Goal: Transaction & Acquisition: Book appointment/travel/reservation

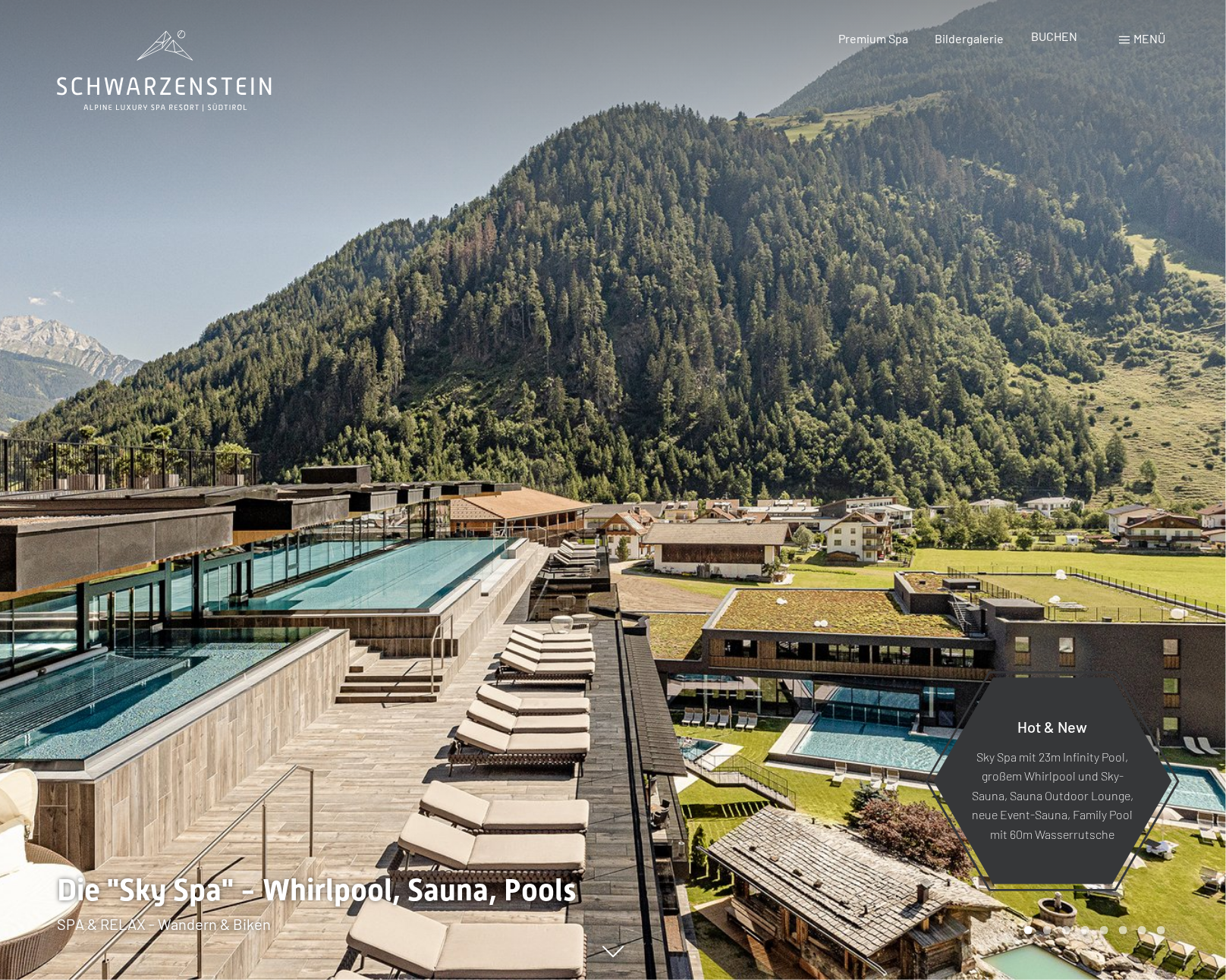
click at [1049, 41] on span "BUCHEN" at bounding box center [1053, 36] width 46 height 15
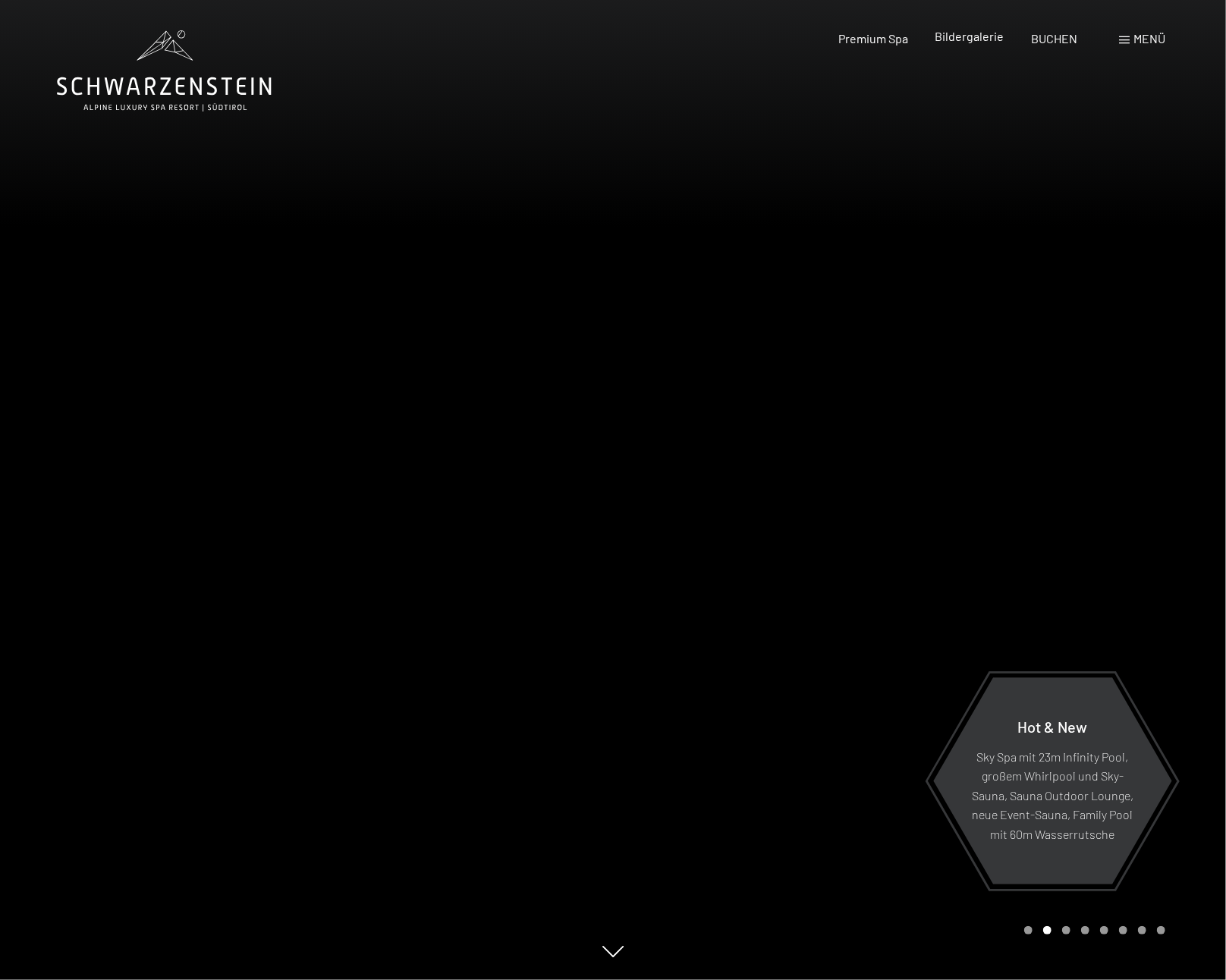
click at [987, 34] on span "Bildergalerie" at bounding box center [970, 36] width 69 height 15
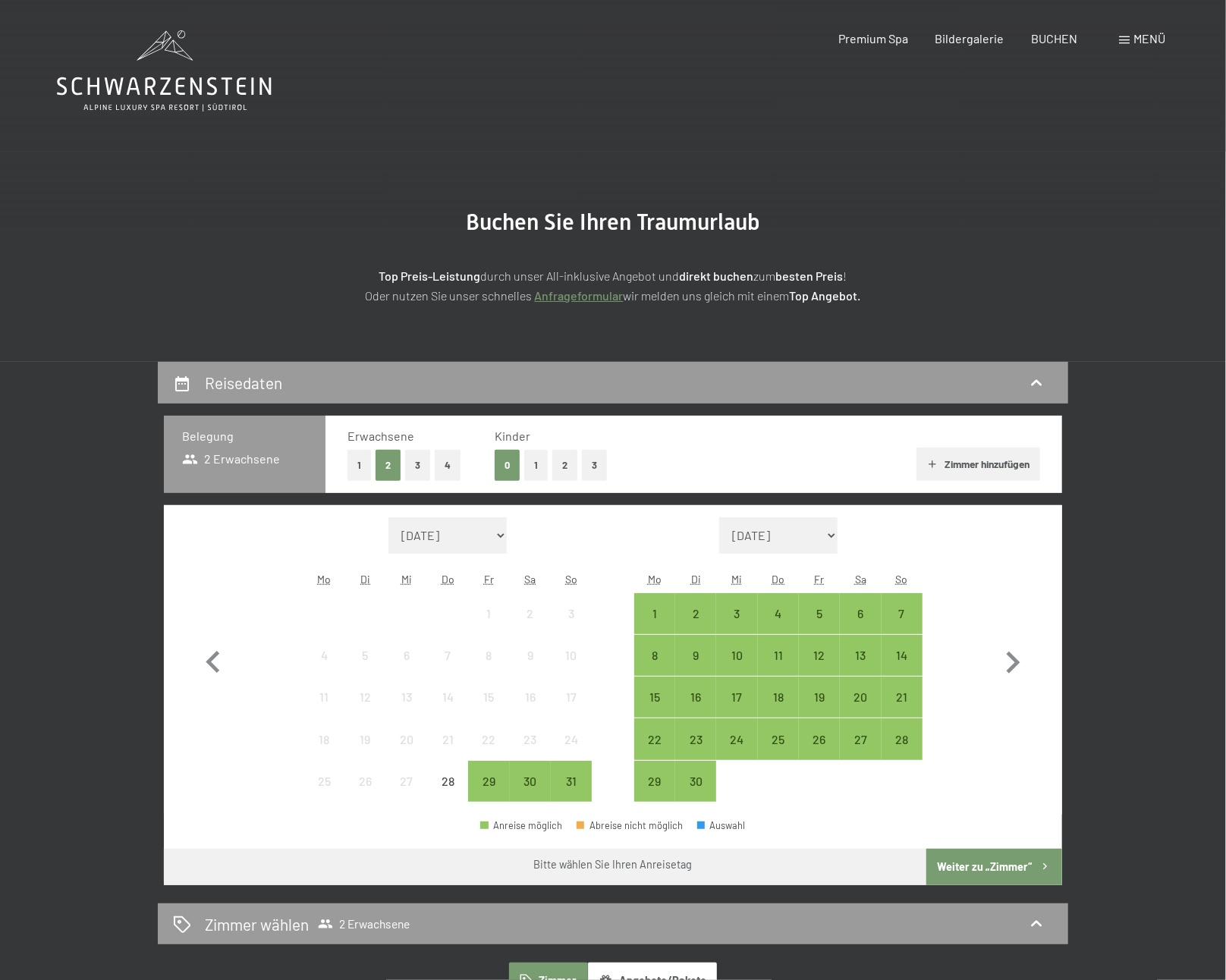
click at [539, 465] on button "1" at bounding box center [536, 465] width 24 height 31
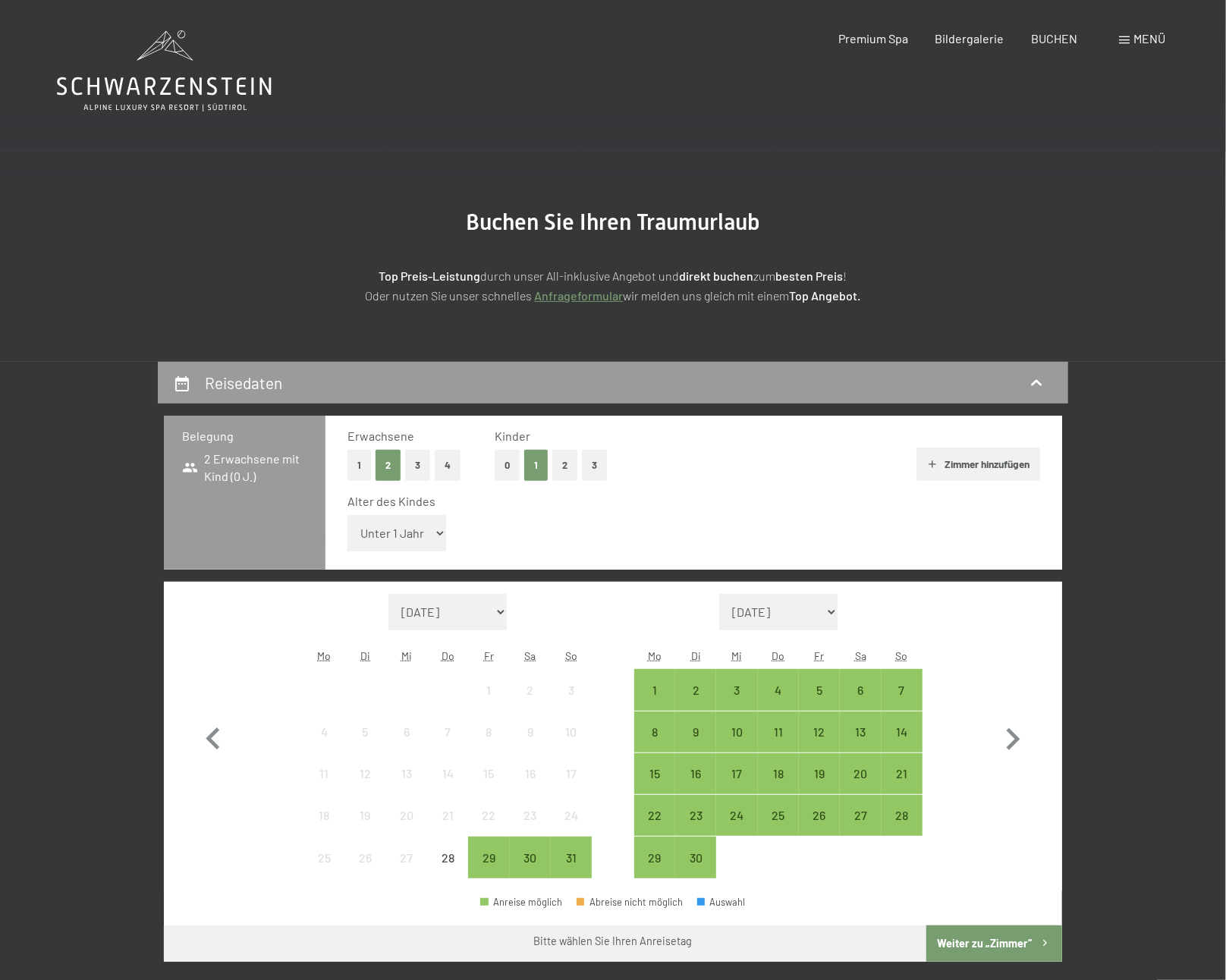
click at [413, 539] on select "Unter 1 Jahr 1 Jahr 2 Jahre 3 Jahre 4 Jahre 5 Jahre 6 Jahre 7 Jahre 8 Jahre 9 J…" at bounding box center [397, 533] width 99 height 36
select select "13"
click at [348, 515] on select "Unter 1 Jahr 1 Jahr 2 Jahre 3 Jahre 4 Jahre 5 Jahre 6 Jahre 7 Jahre 8 Jahre 9 J…" at bounding box center [397, 533] width 99 height 36
click at [488, 864] on div "29" at bounding box center [489, 871] width 38 height 38
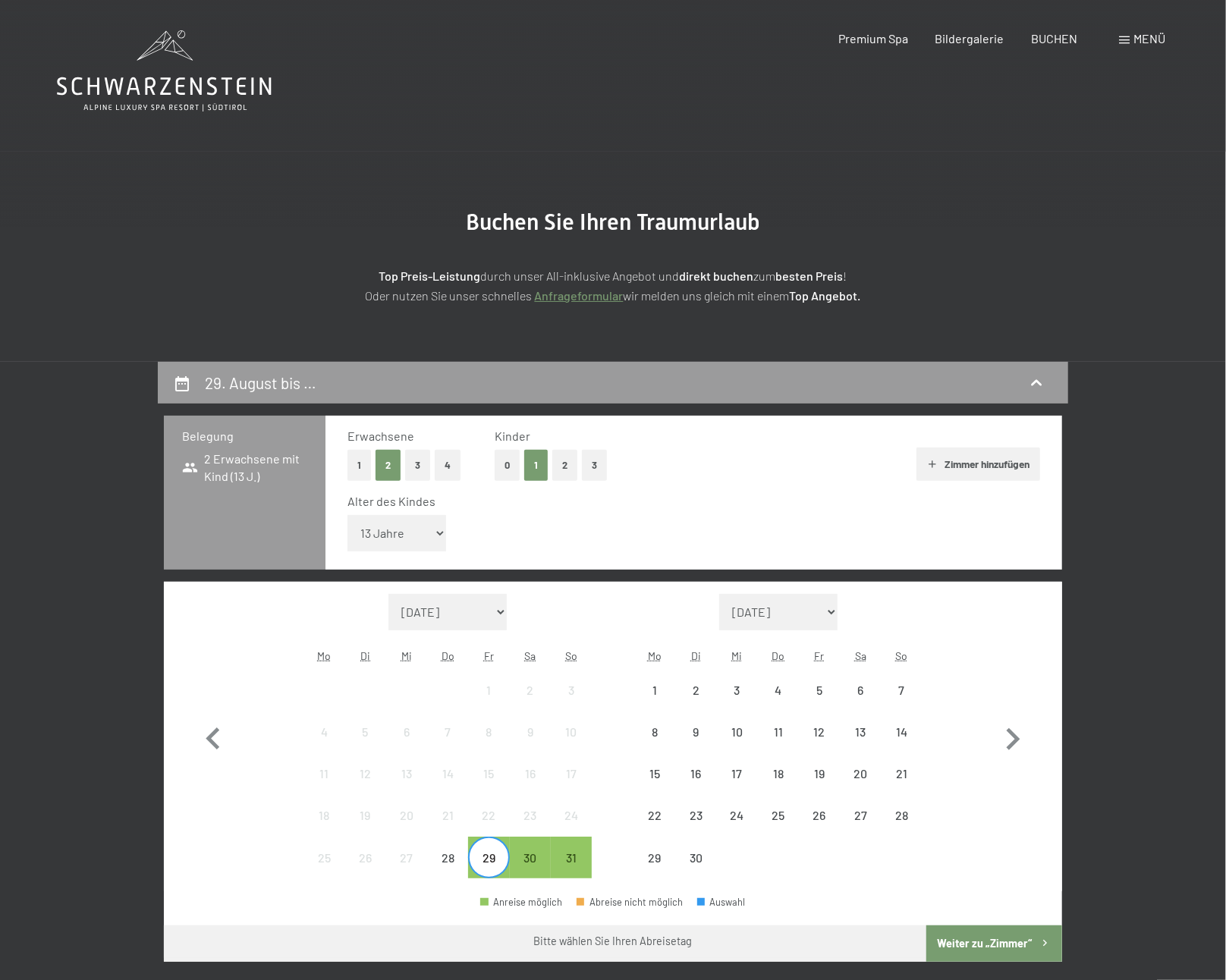
click at [591, 906] on div "Abreise nicht möglich" at bounding box center [629, 902] width 106 height 10
click at [569, 862] on div "31" at bounding box center [571, 871] width 38 height 38
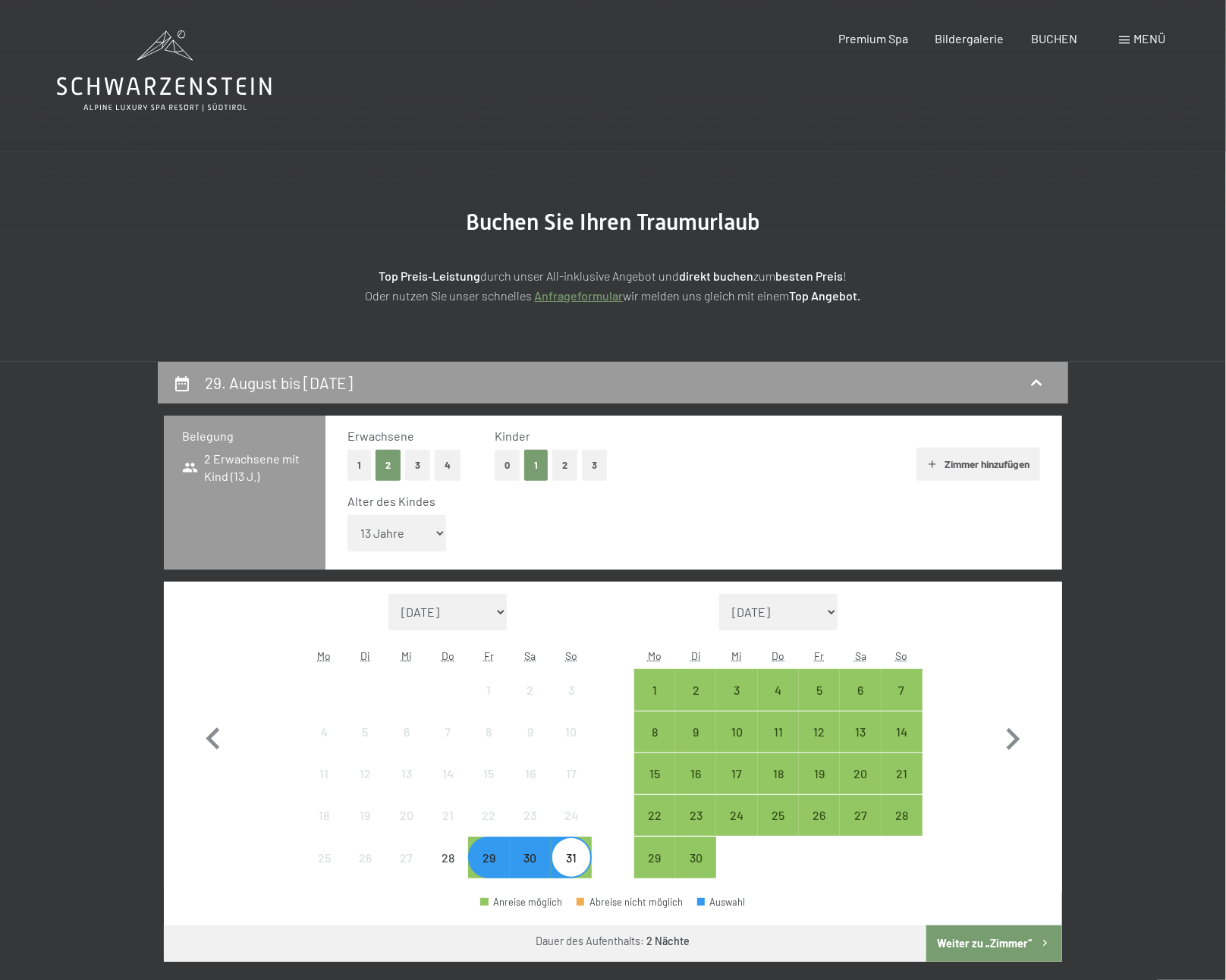
click at [973, 943] on button "Weiter zu „Zimmer“" at bounding box center [994, 944] width 136 height 36
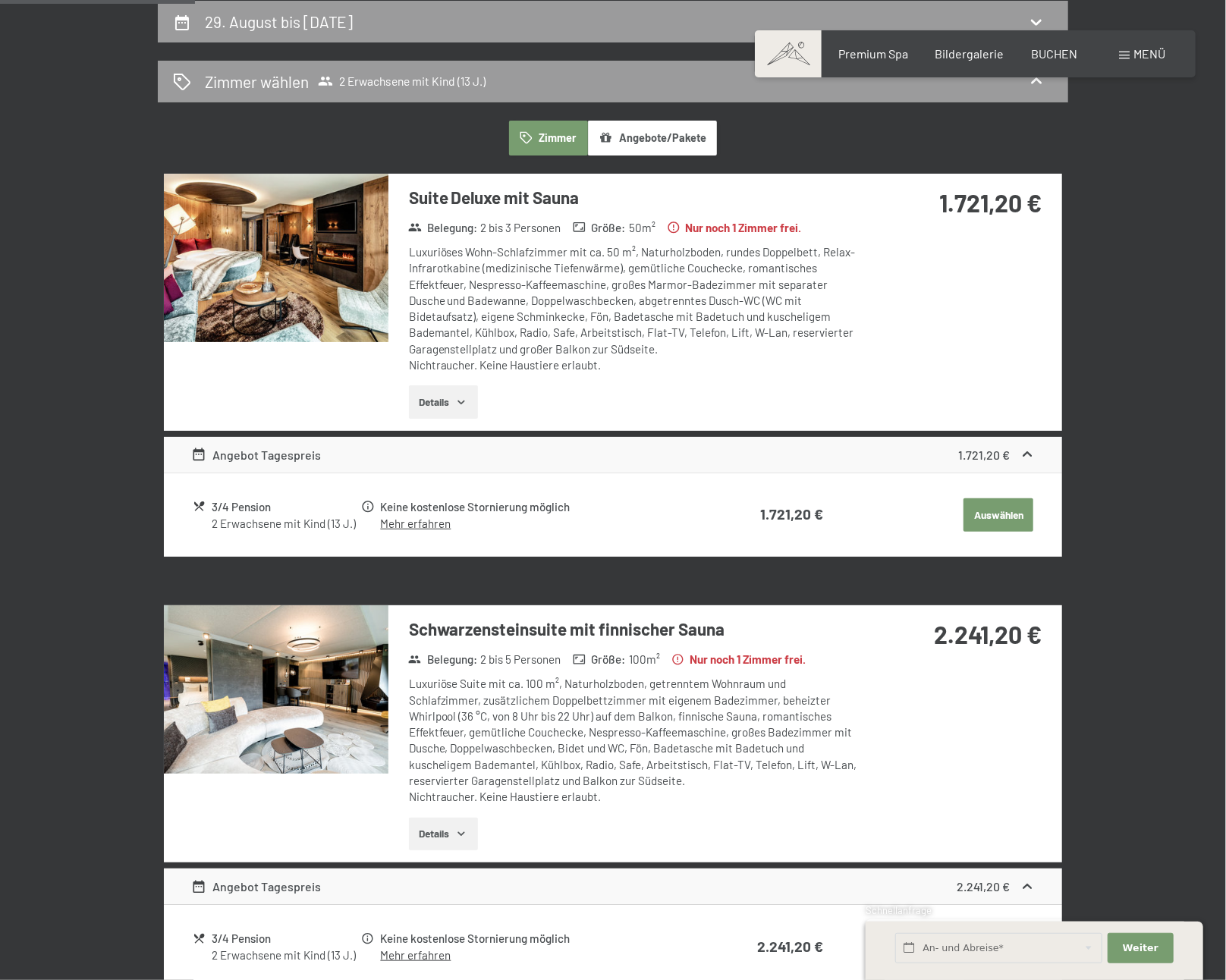
click at [223, 237] on img at bounding box center [275, 257] width 224 height 168
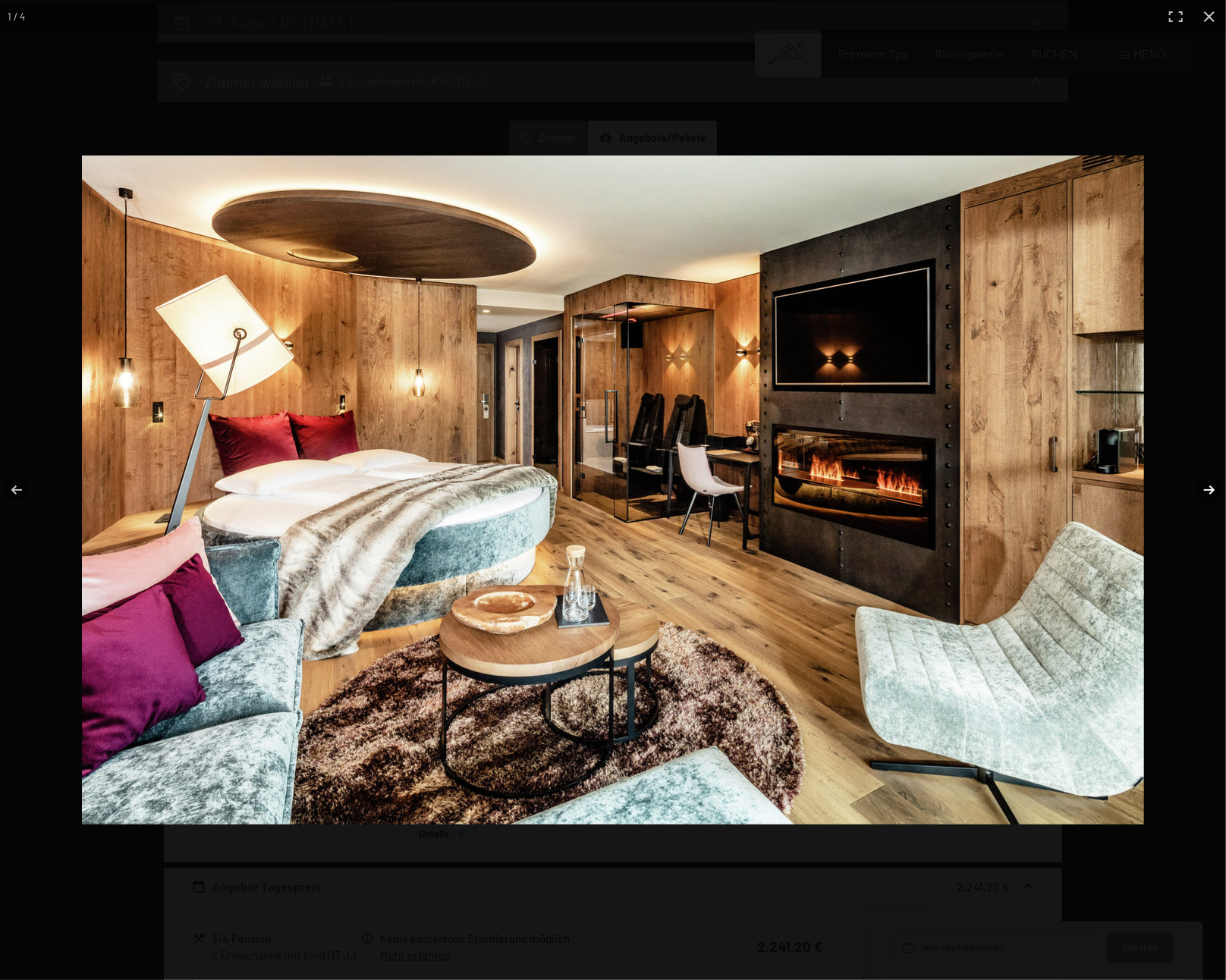
click at [1205, 486] on button "button" at bounding box center [1200, 490] width 53 height 76
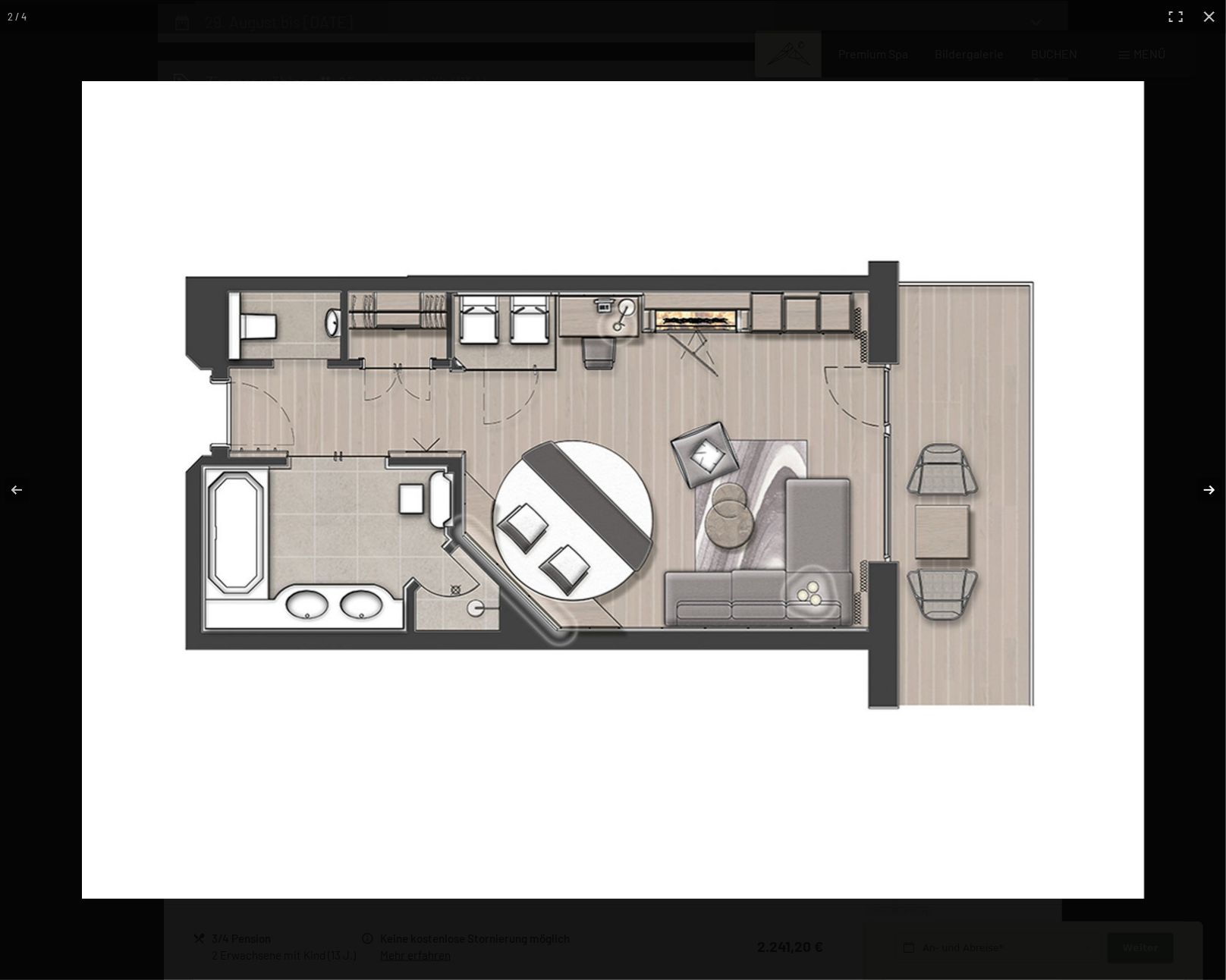
click at [1200, 487] on button "button" at bounding box center [1200, 490] width 53 height 76
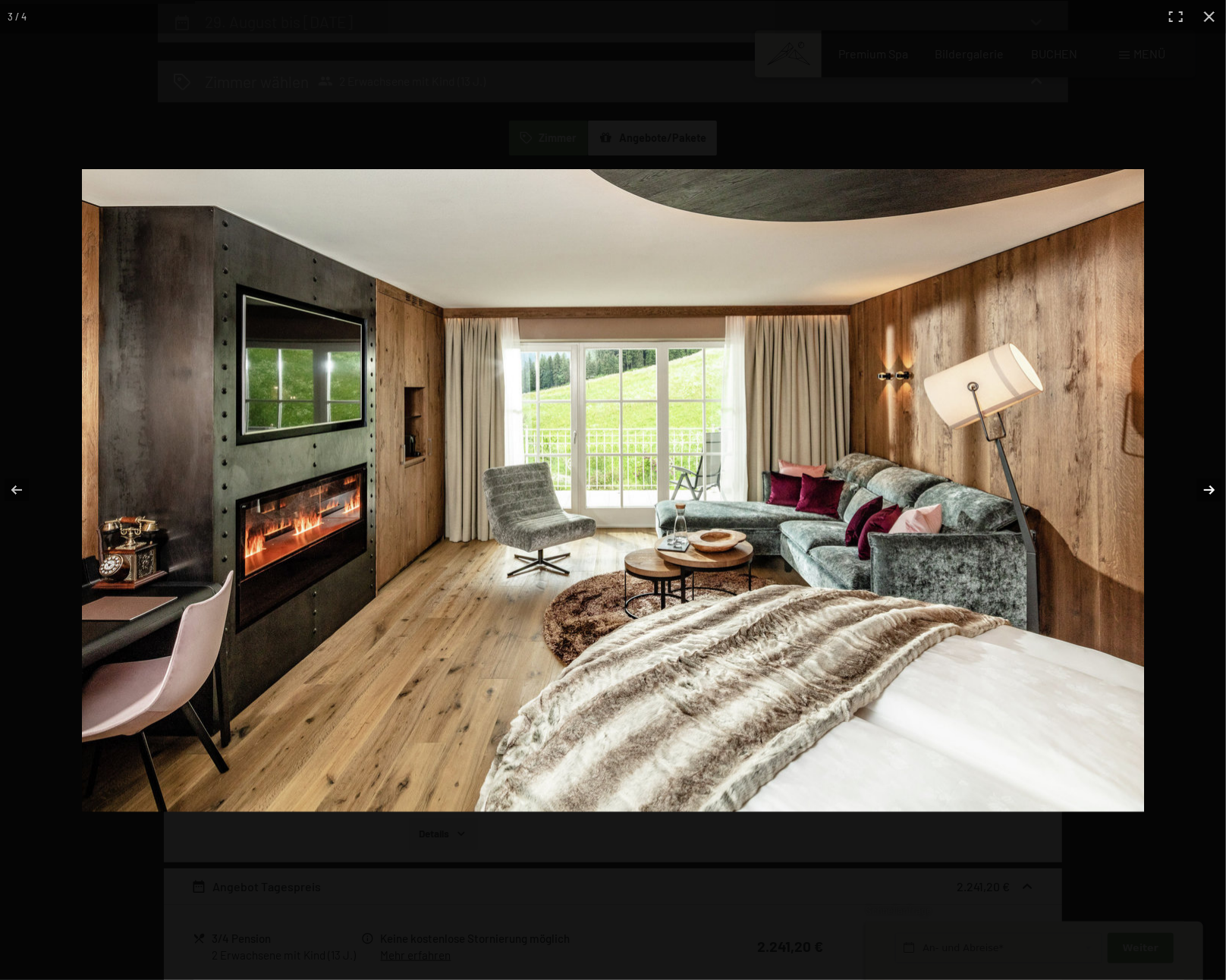
click at [1200, 487] on button "button" at bounding box center [1200, 490] width 53 height 76
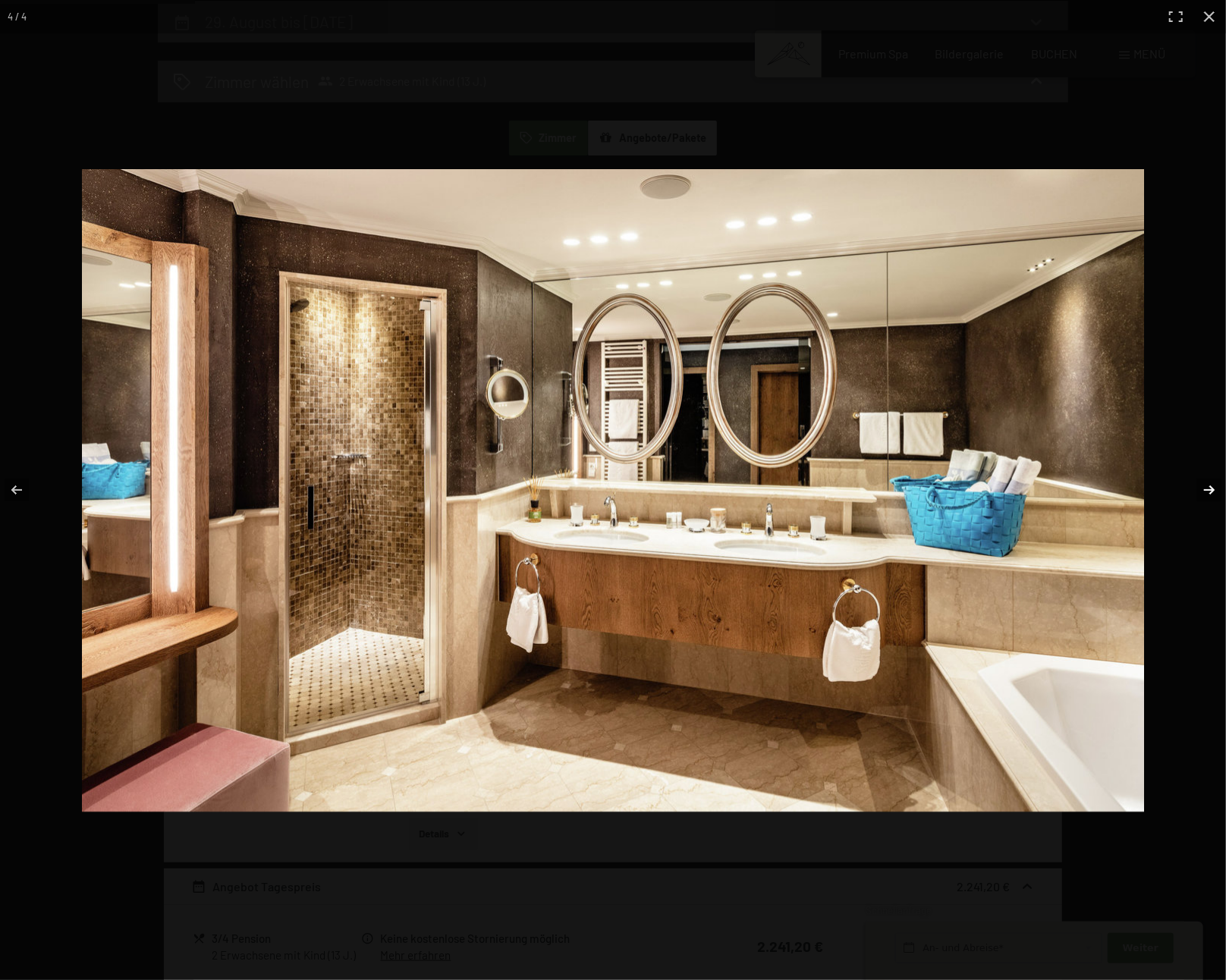
click at [1200, 487] on button "button" at bounding box center [1200, 490] width 53 height 76
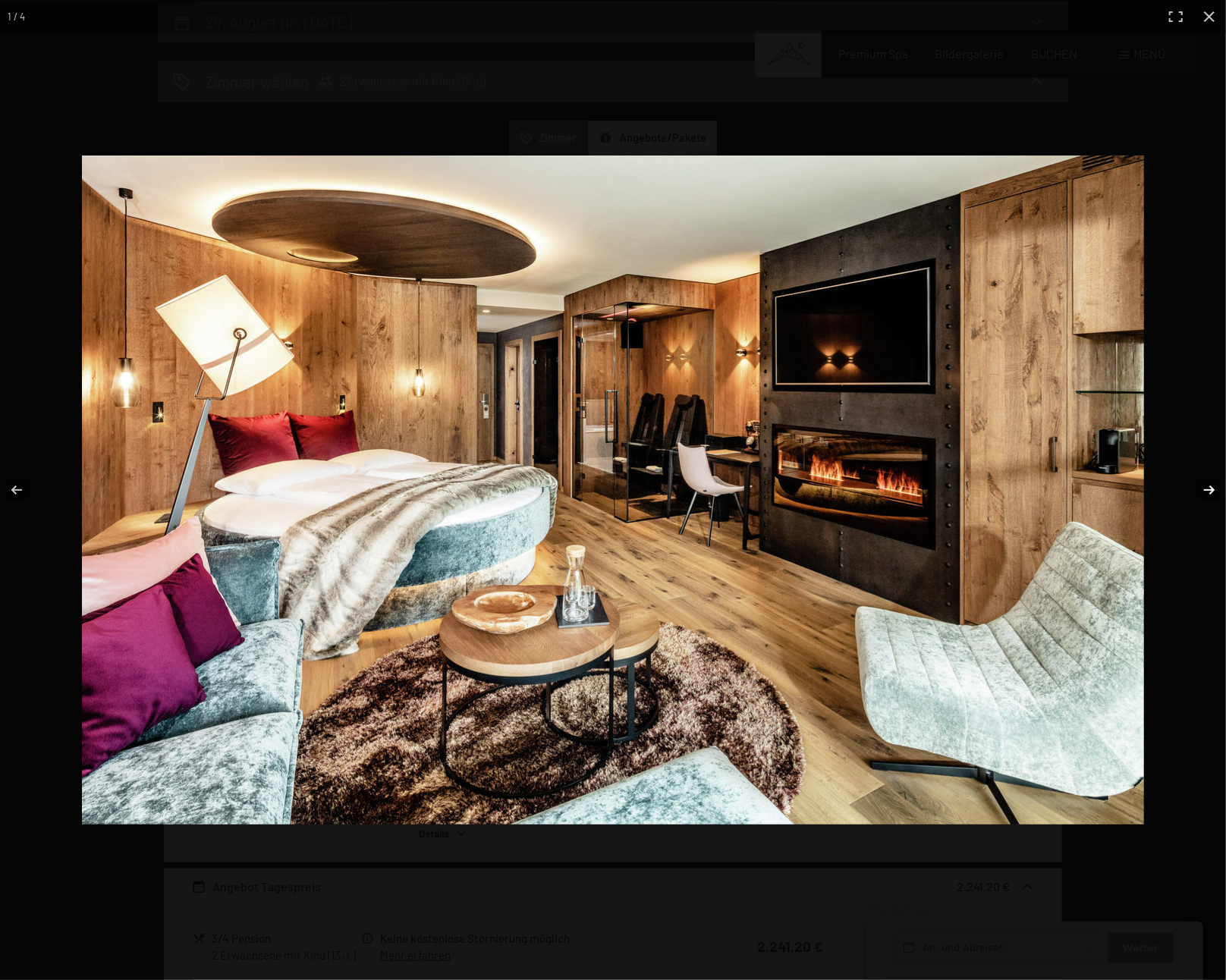
click at [1200, 487] on button "button" at bounding box center [1200, 490] width 53 height 76
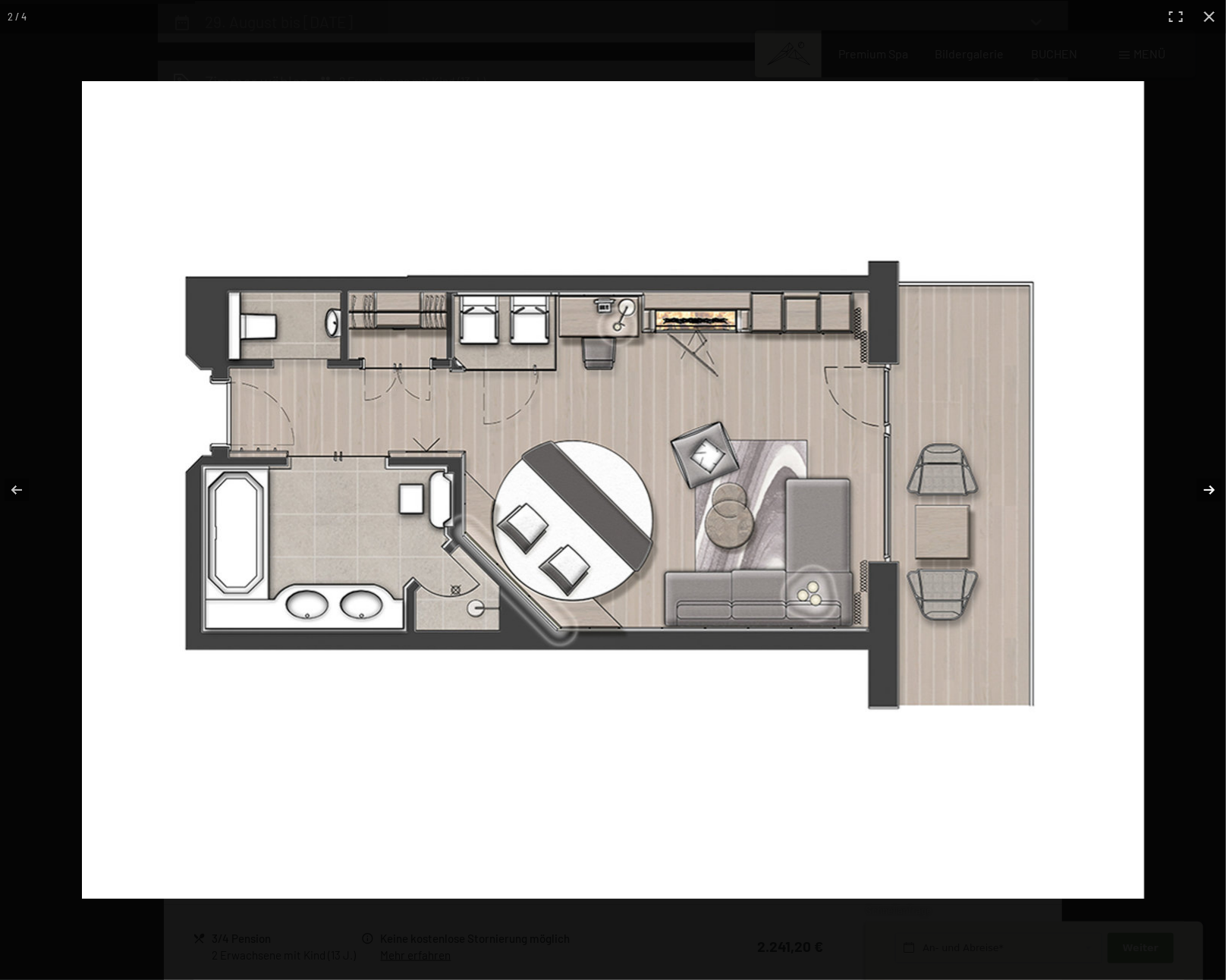
click at [1200, 487] on button "button" at bounding box center [1200, 490] width 53 height 76
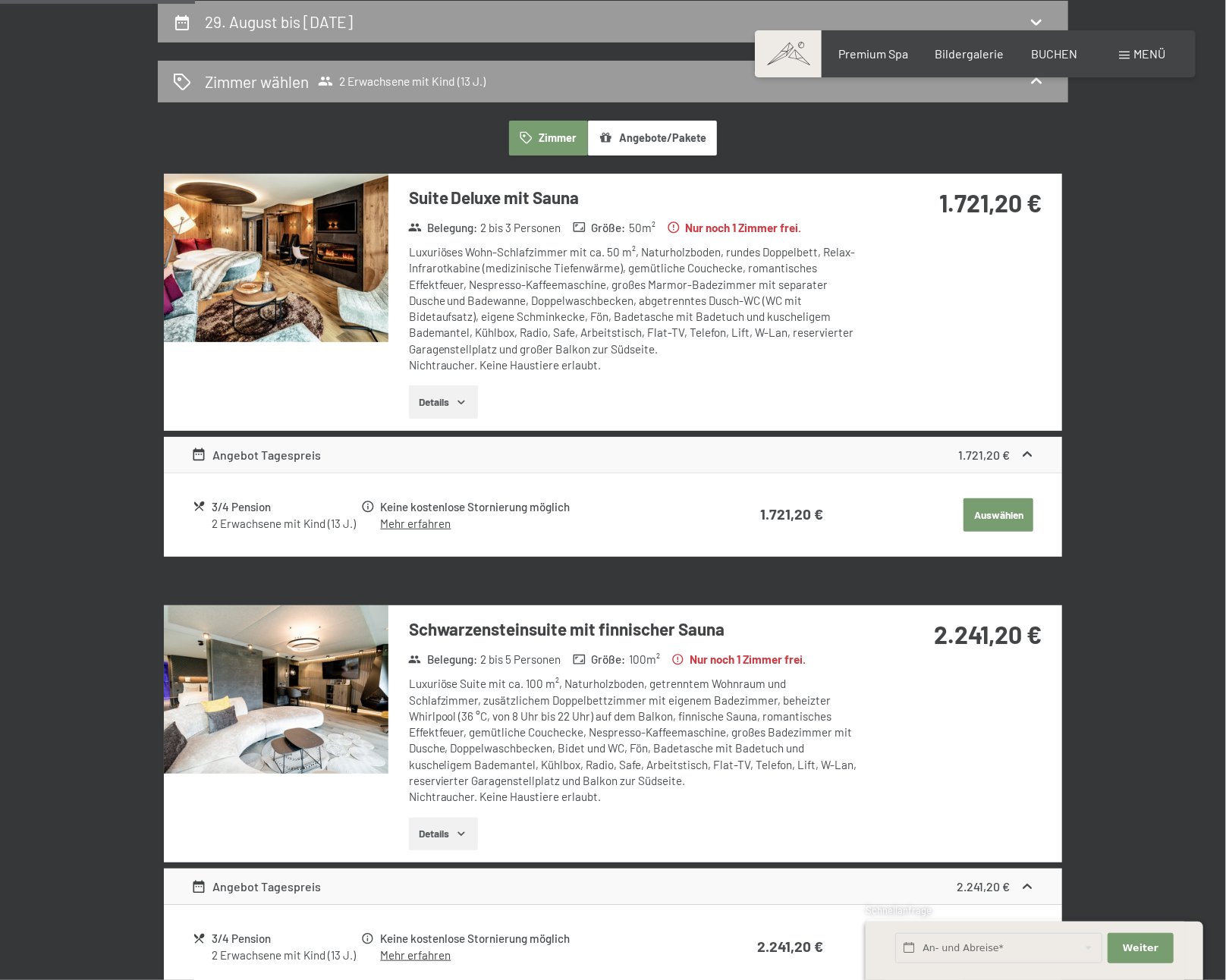
click at [0, 0] on button "button" at bounding box center [0, 0] width 0 height 0
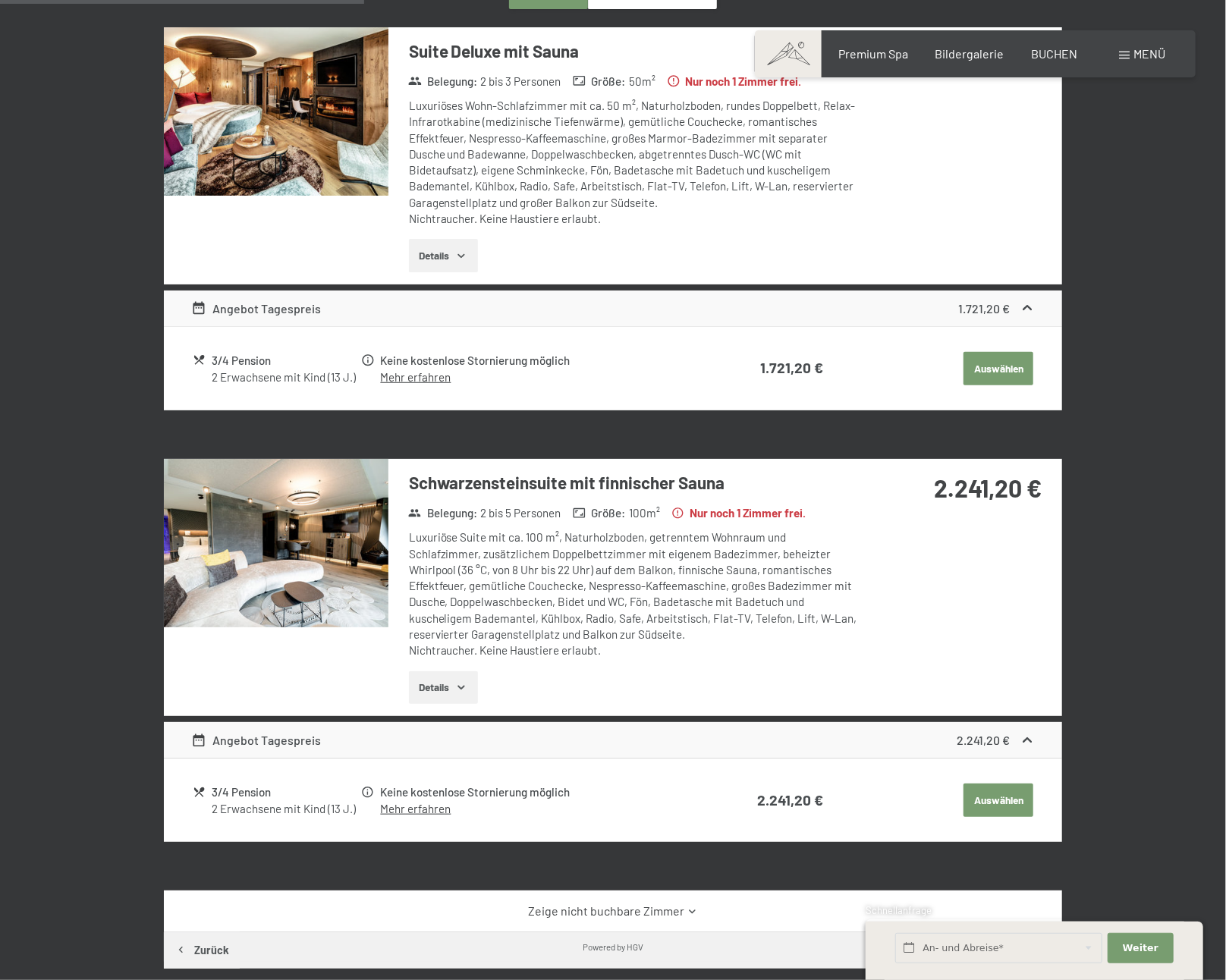
scroll to position [513, 0]
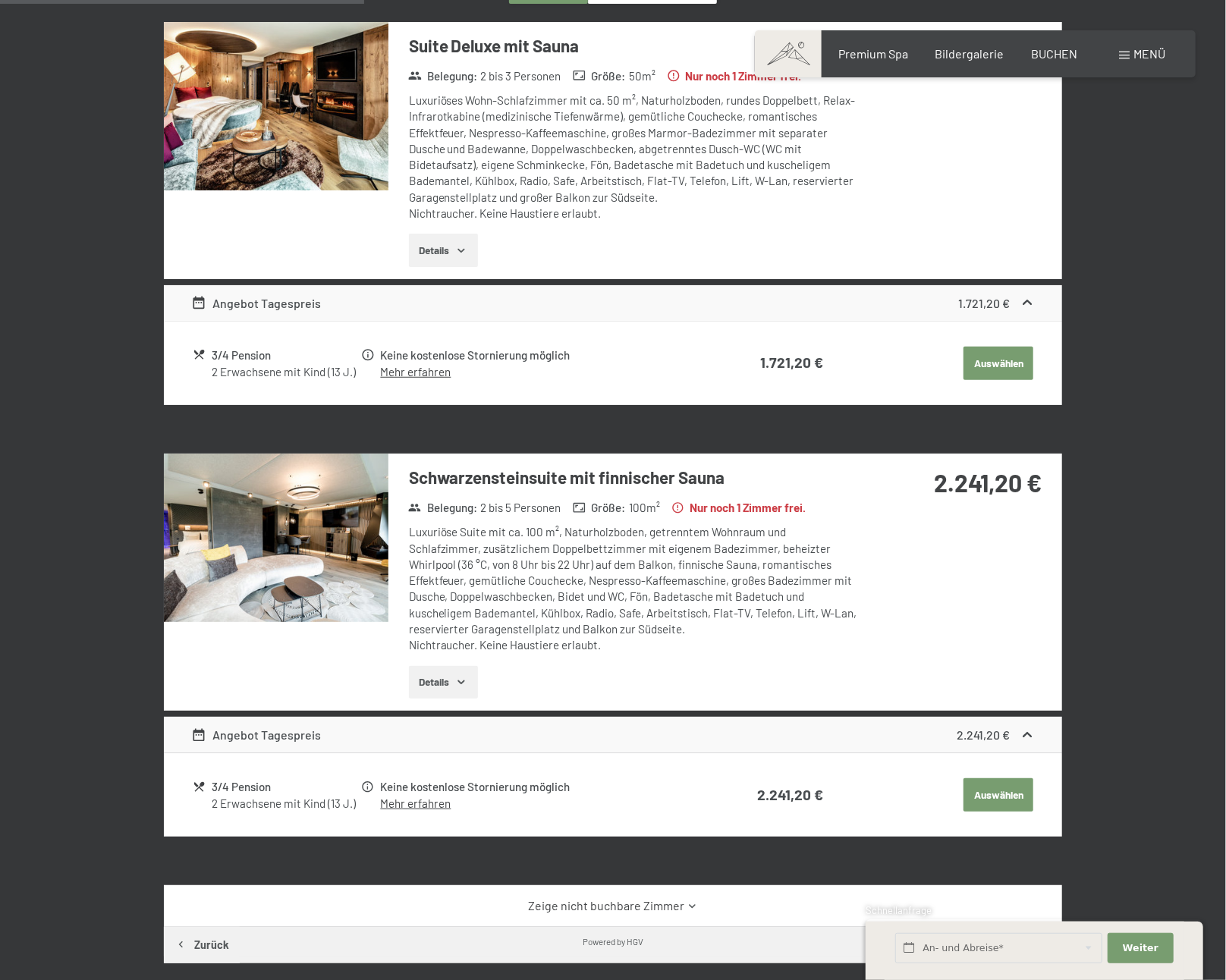
click at [282, 519] on img at bounding box center [275, 538] width 224 height 168
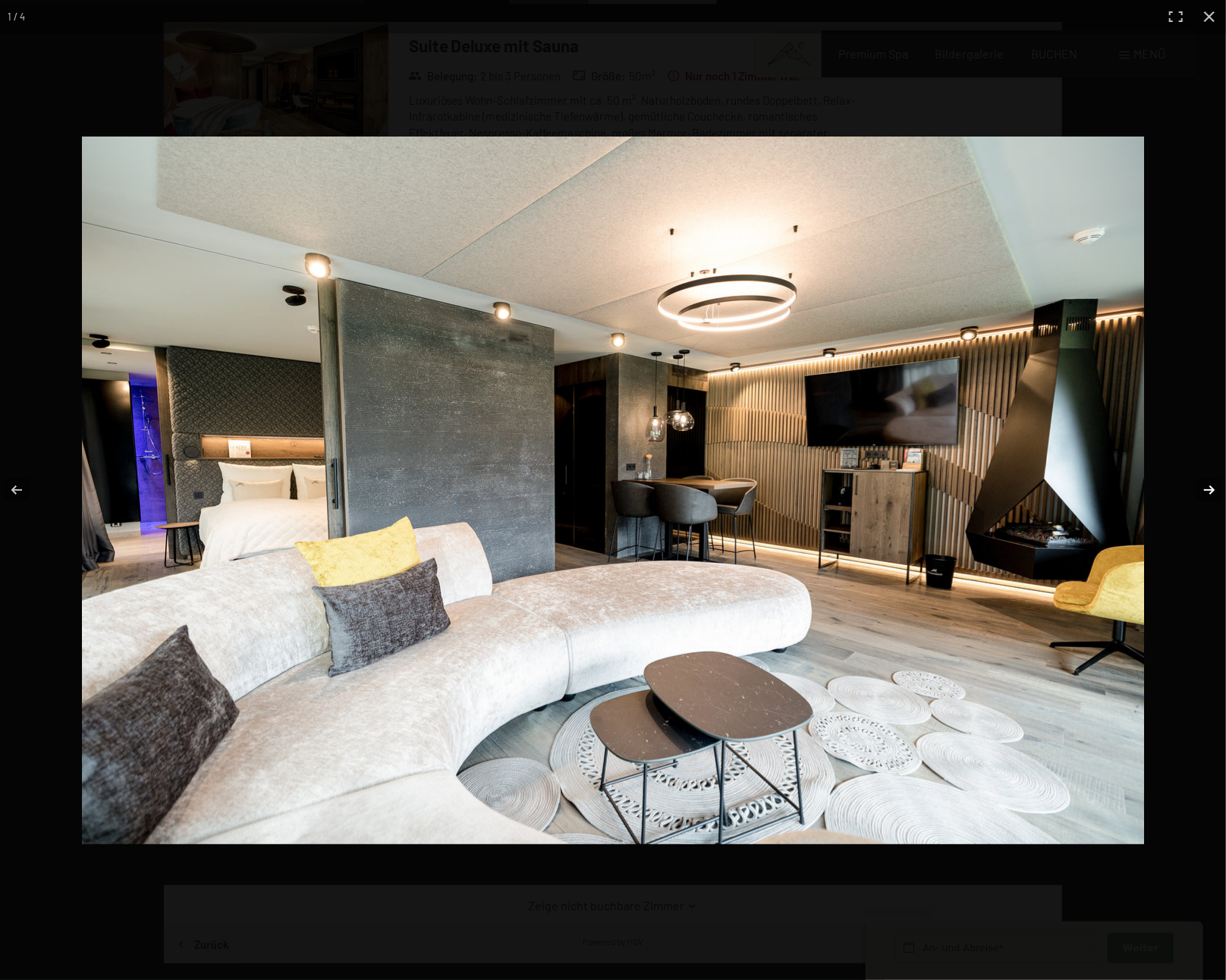
click at [1214, 488] on button "button" at bounding box center [1200, 490] width 53 height 76
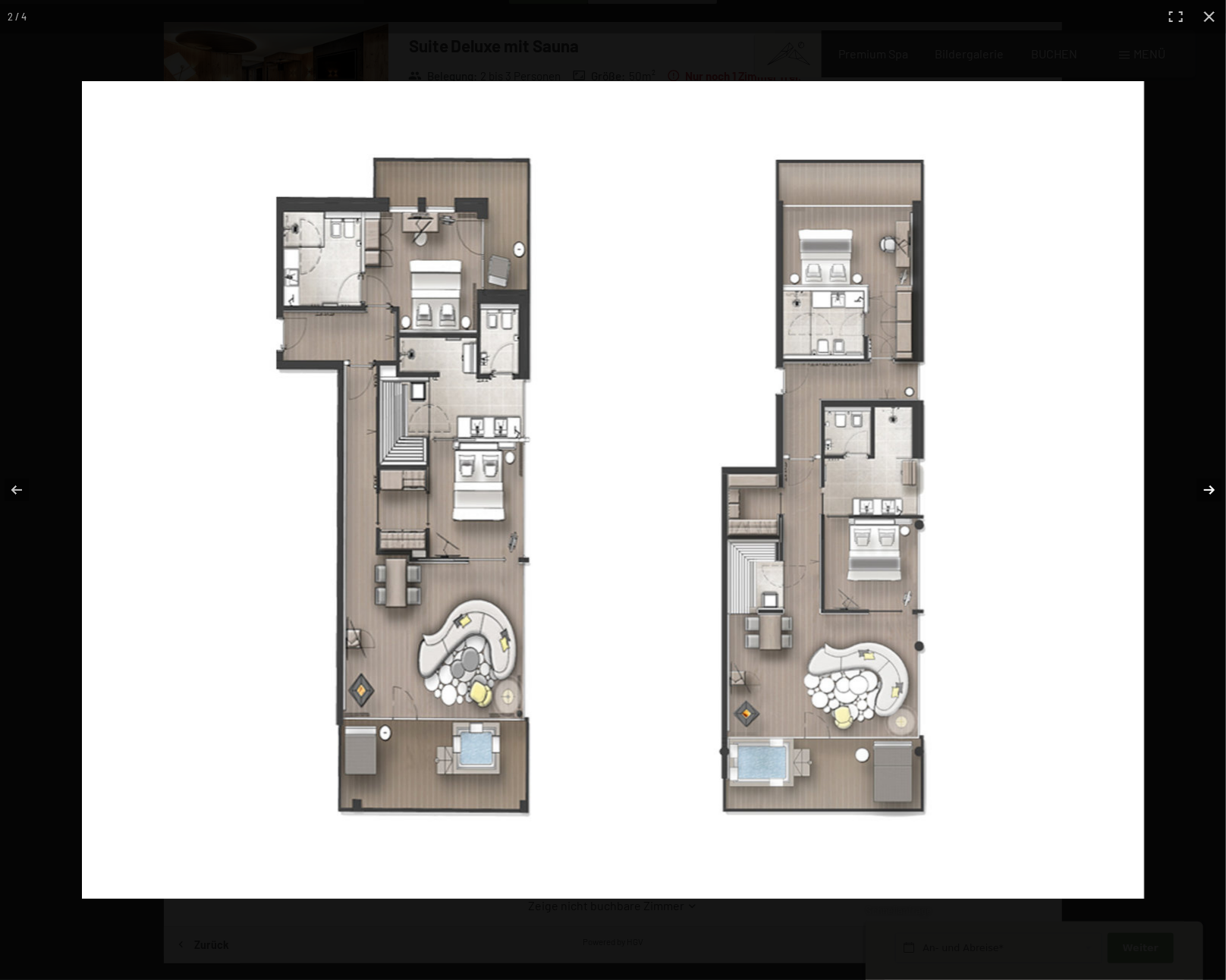
click at [1214, 488] on button "button" at bounding box center [1200, 490] width 53 height 76
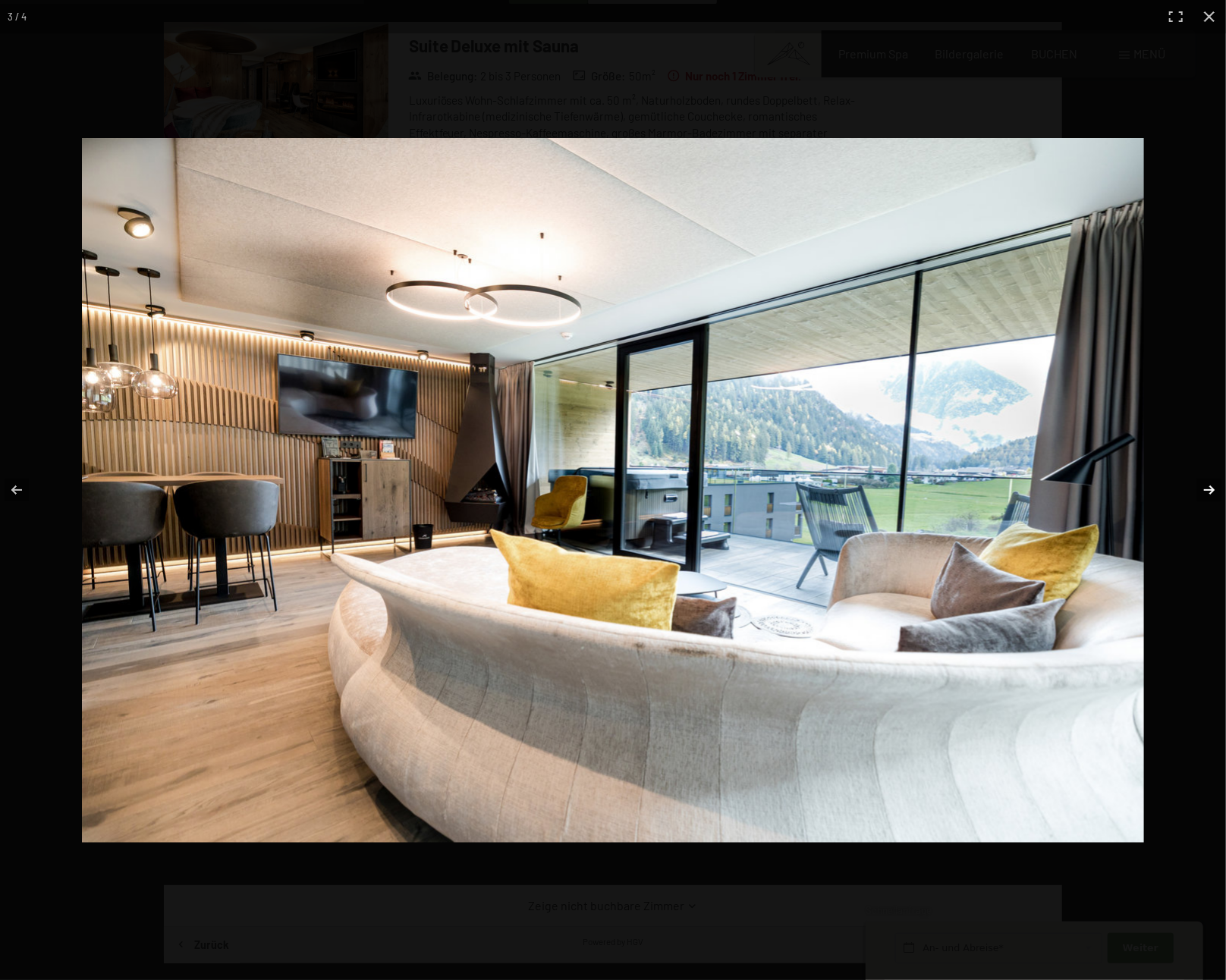
click at [1203, 489] on button "button" at bounding box center [1200, 490] width 53 height 76
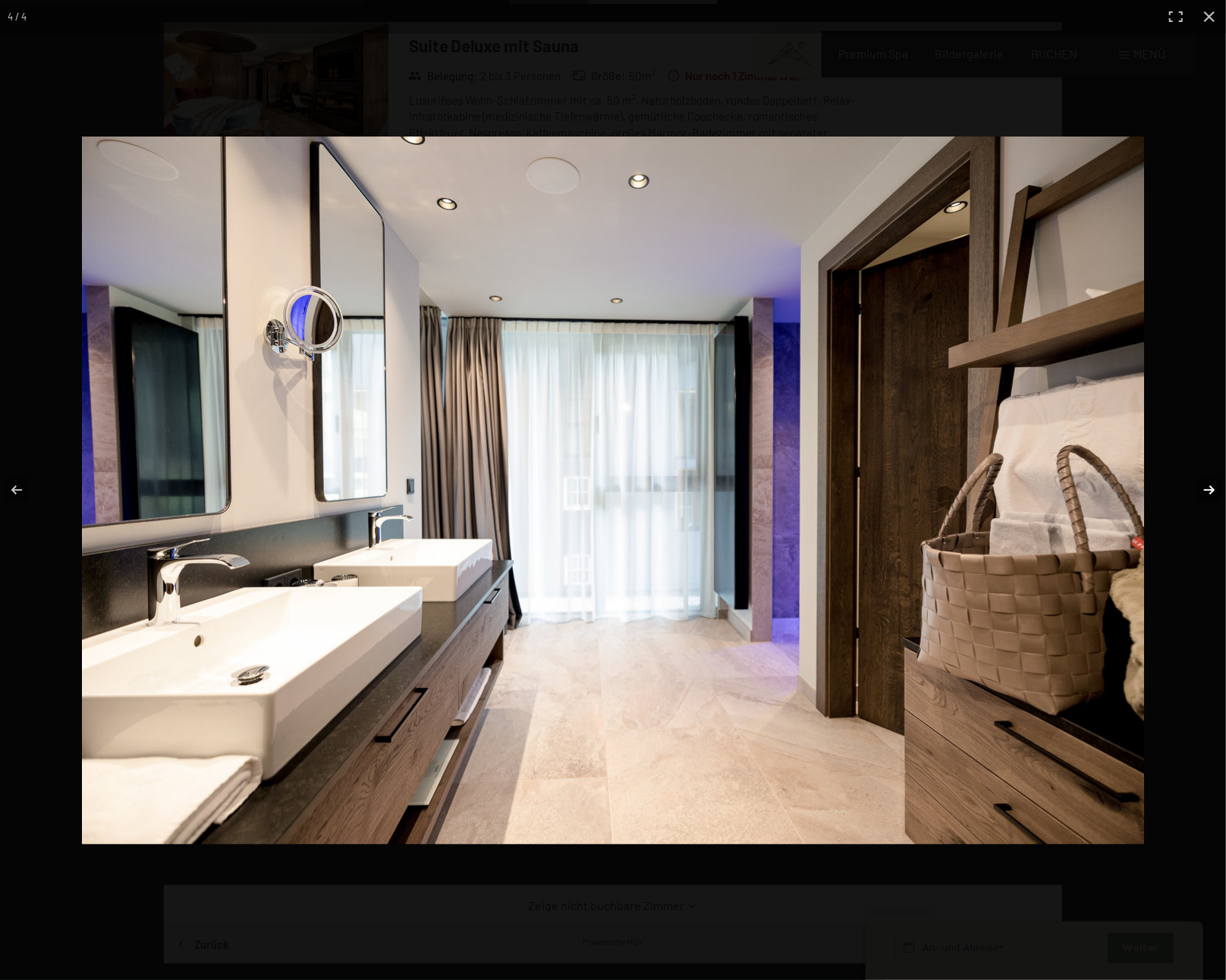
click at [1203, 489] on button "button" at bounding box center [1200, 490] width 53 height 76
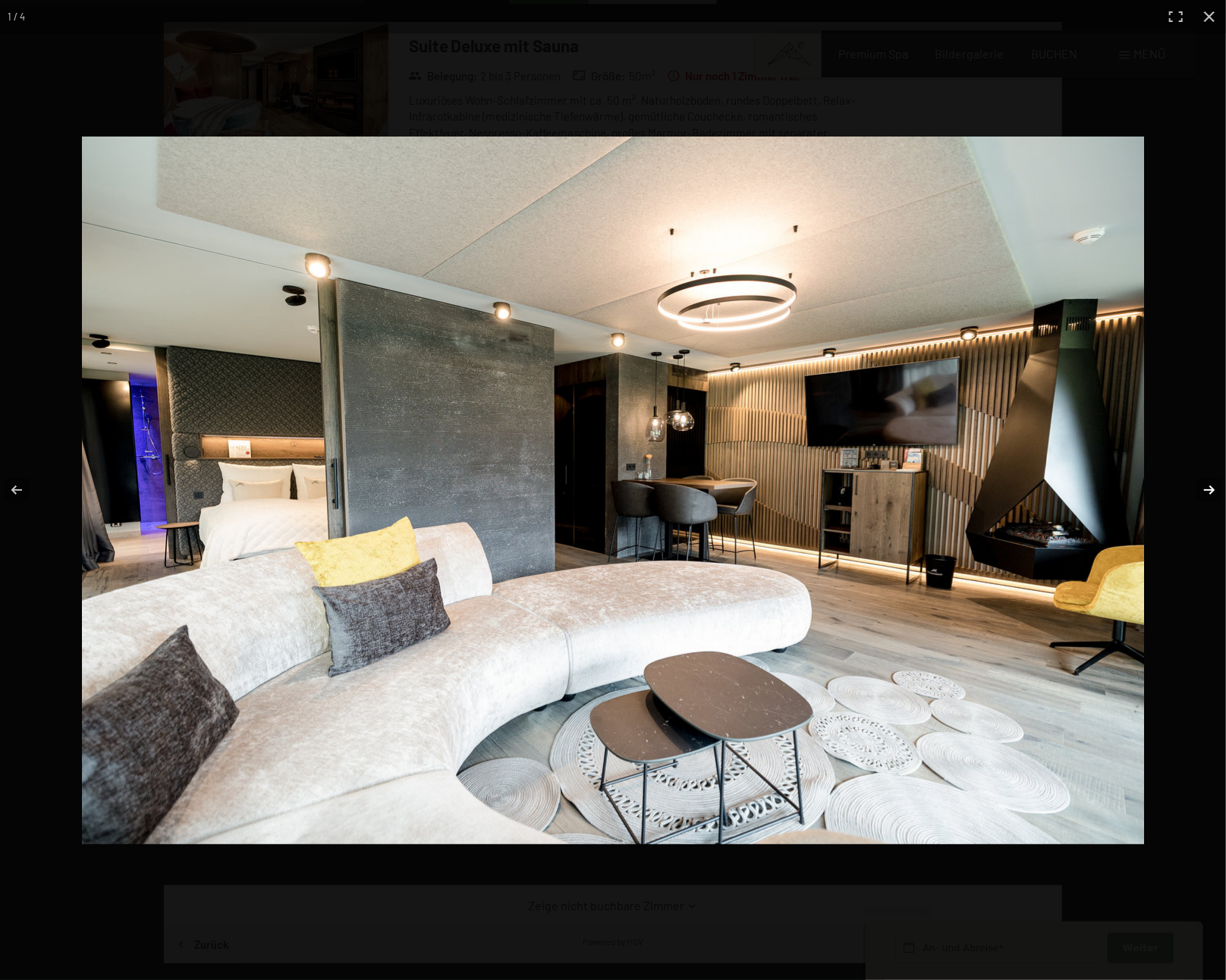
click at [1203, 489] on button "button" at bounding box center [1200, 490] width 53 height 76
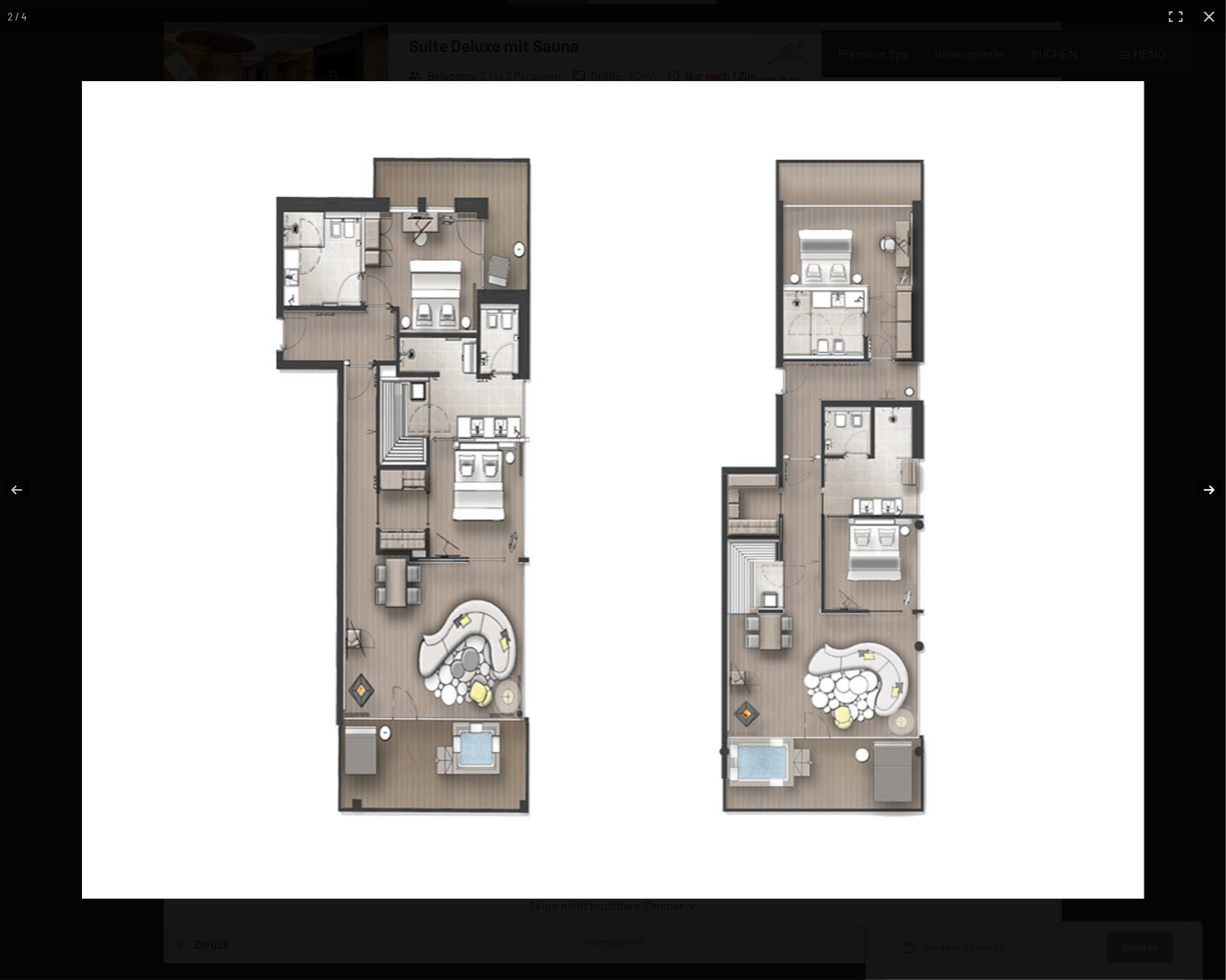
click at [1203, 489] on button "button" at bounding box center [1200, 490] width 53 height 76
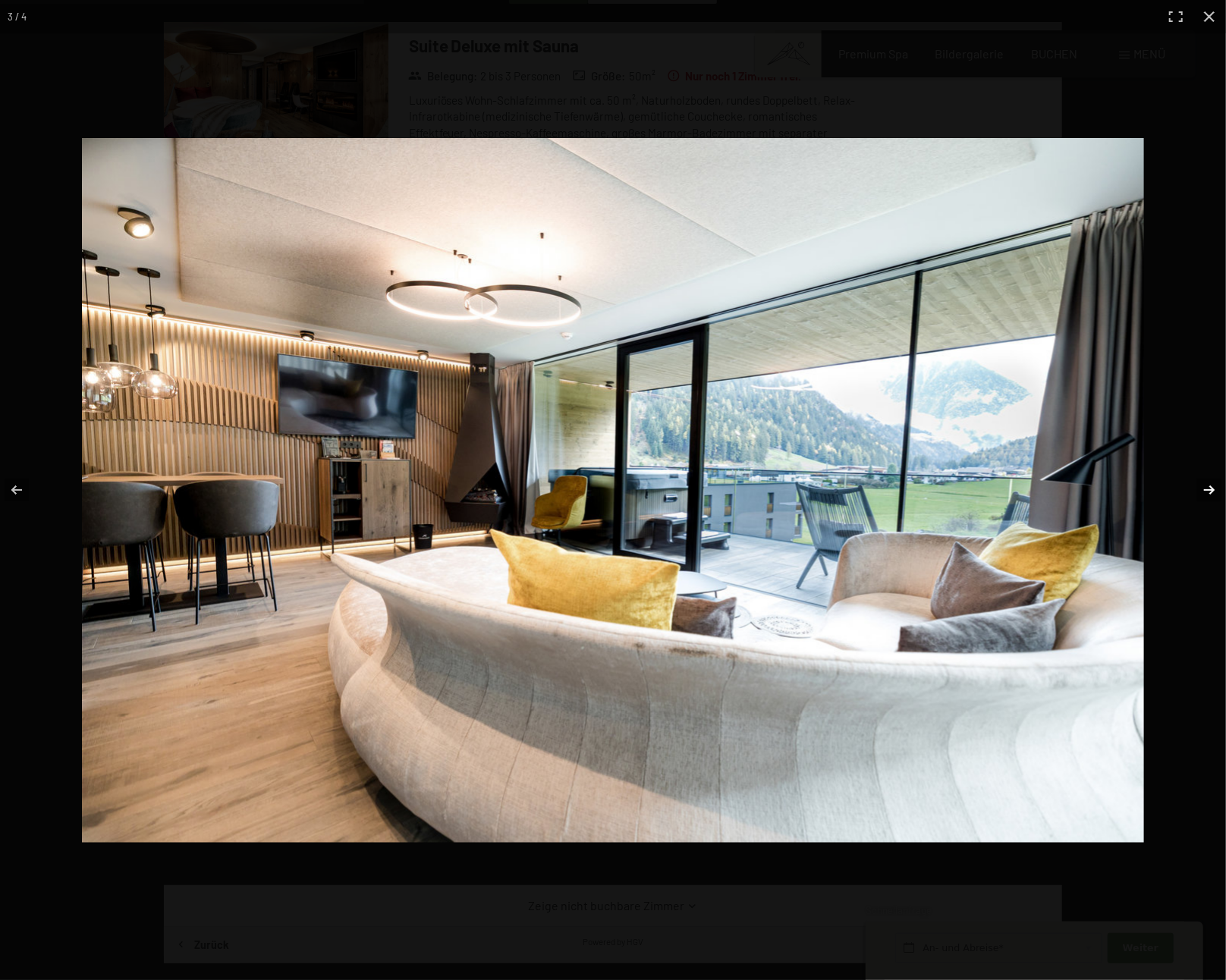
click at [1203, 489] on button "button" at bounding box center [1200, 490] width 53 height 76
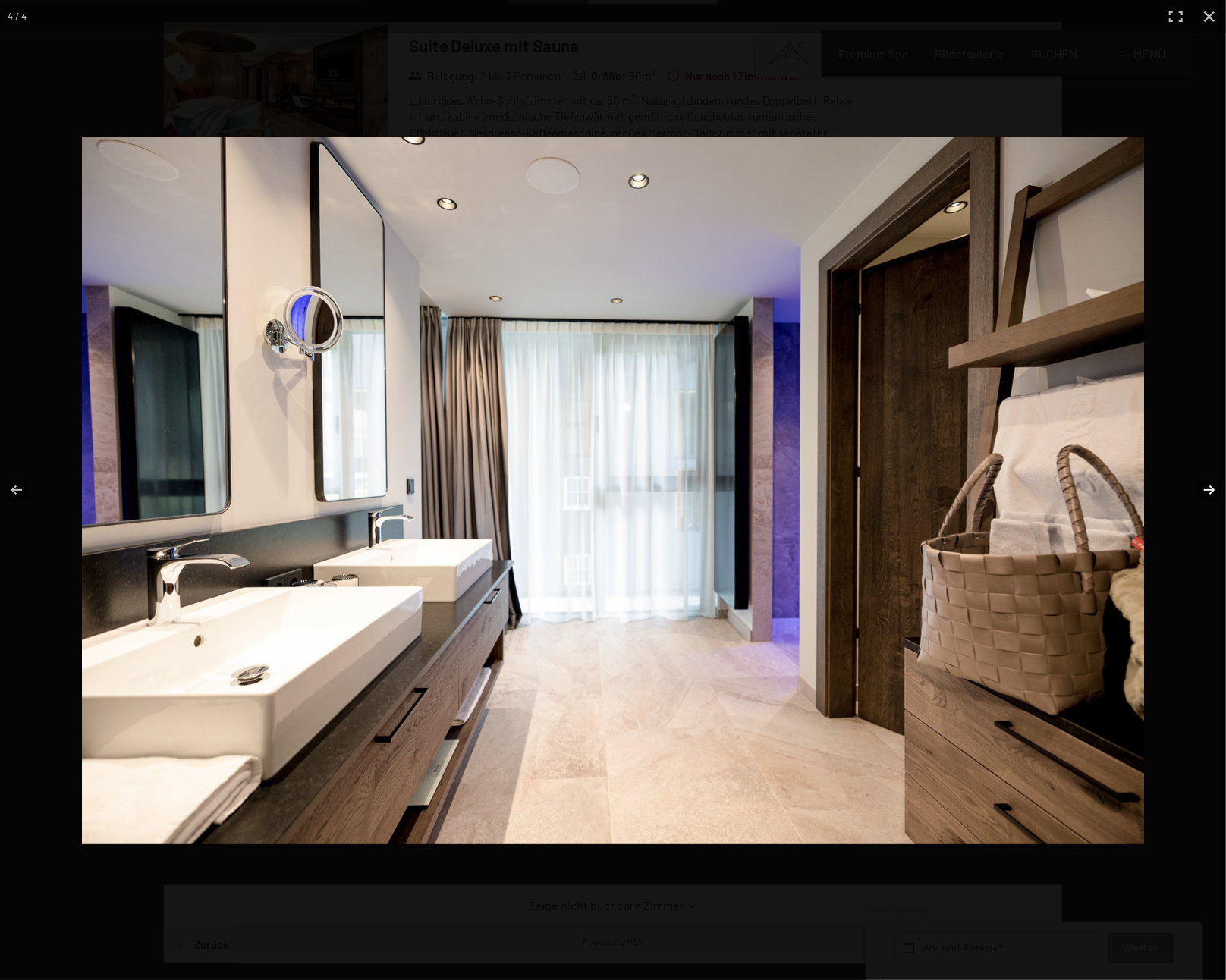
click at [1203, 489] on button "button" at bounding box center [1200, 490] width 53 height 76
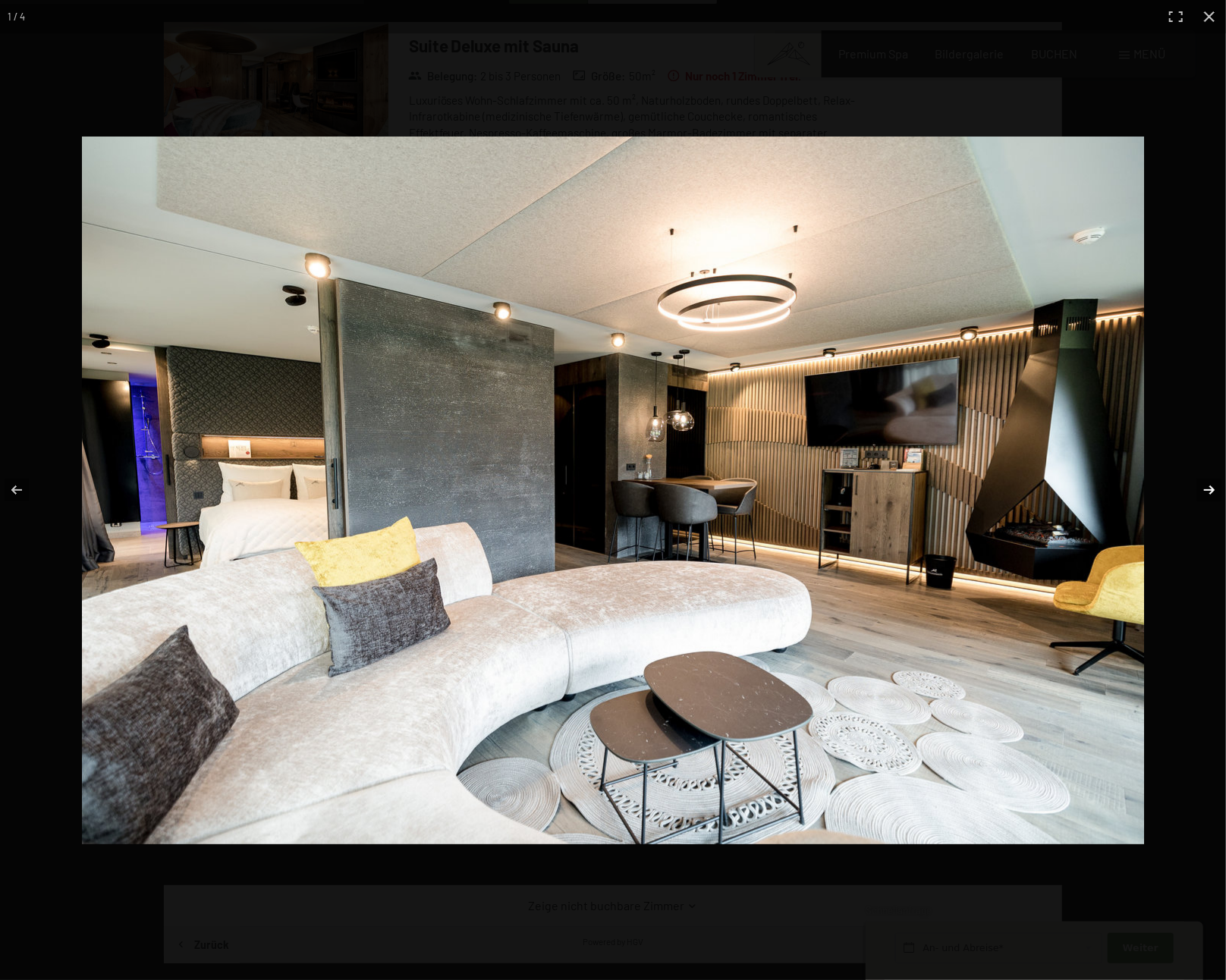
click at [1203, 489] on button "button" at bounding box center [1200, 490] width 53 height 76
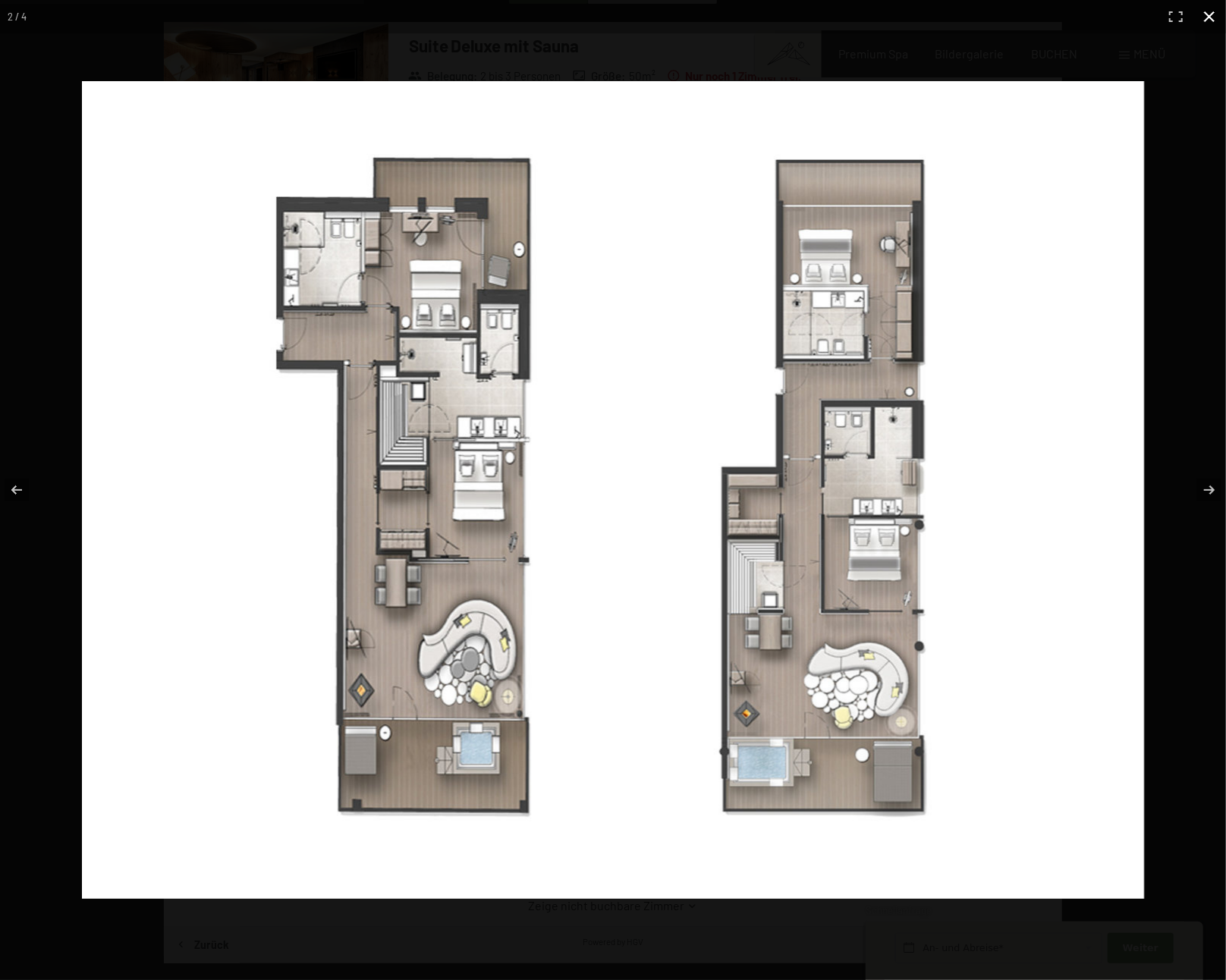
click at [1201, 18] on button "button" at bounding box center [1209, 16] width 34 height 34
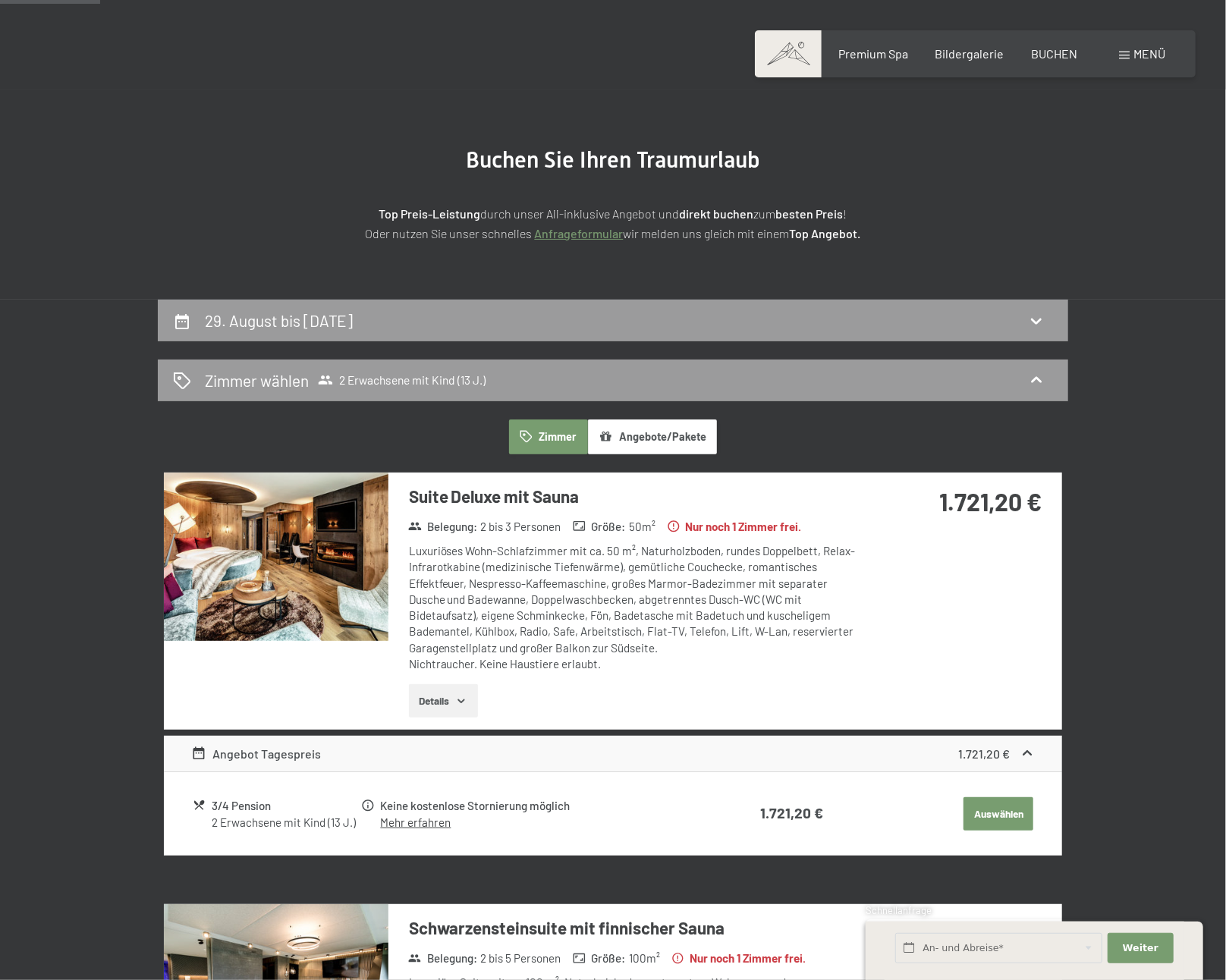
scroll to position [0, 0]
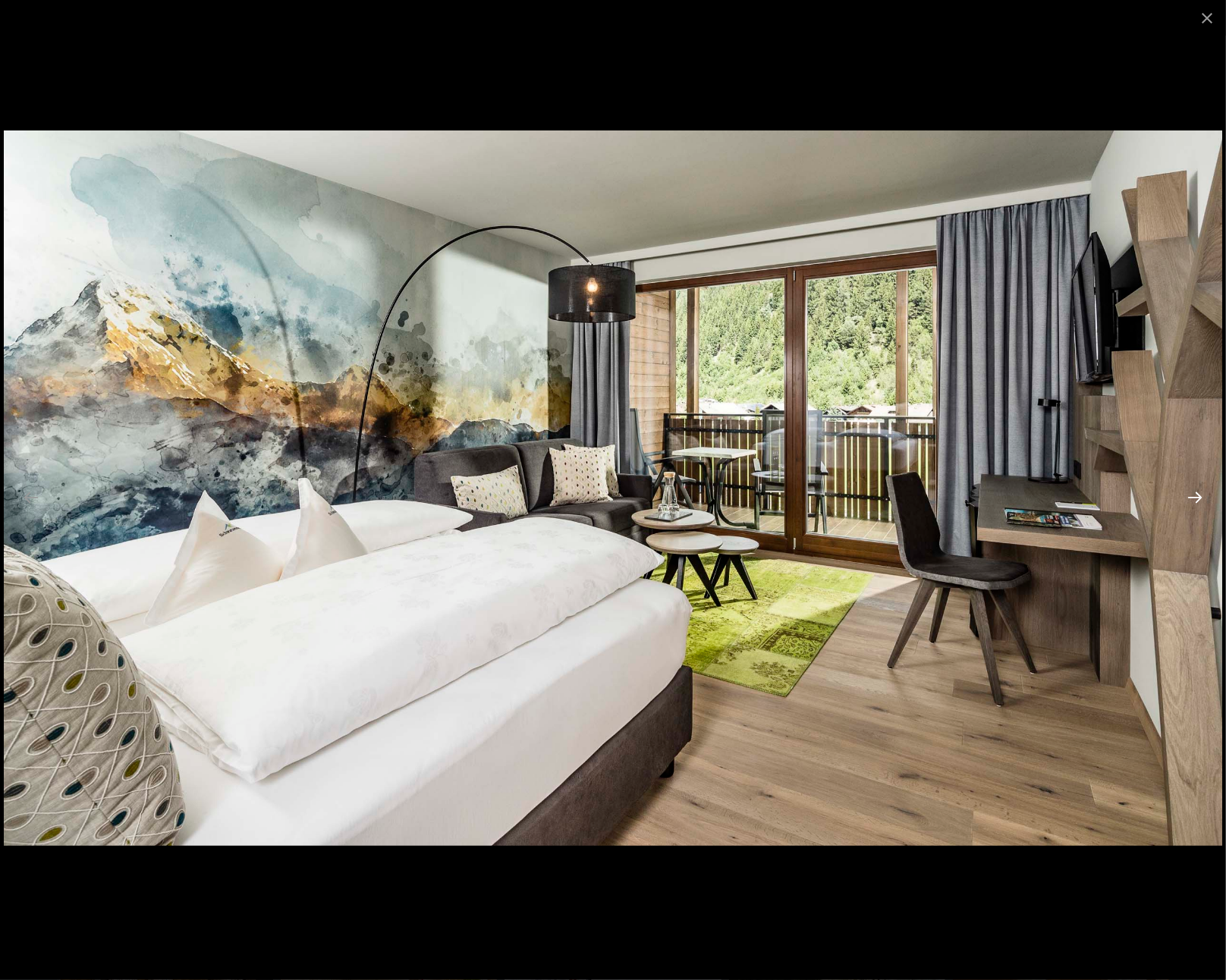
click at [1201, 501] on button "Next slide" at bounding box center [1194, 497] width 32 height 30
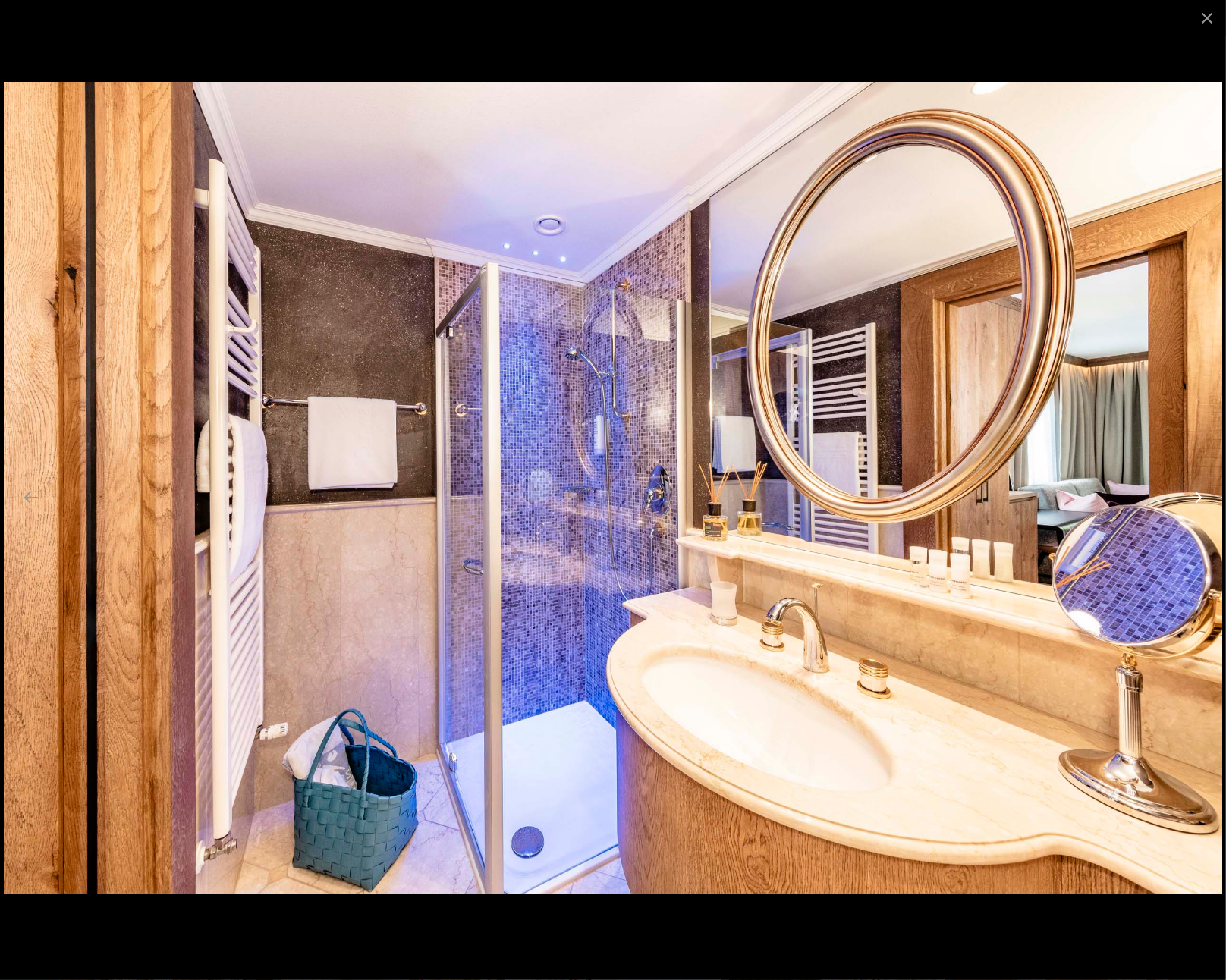
click at [1201, 501] on button "Next slide" at bounding box center [1194, 497] width 32 height 30
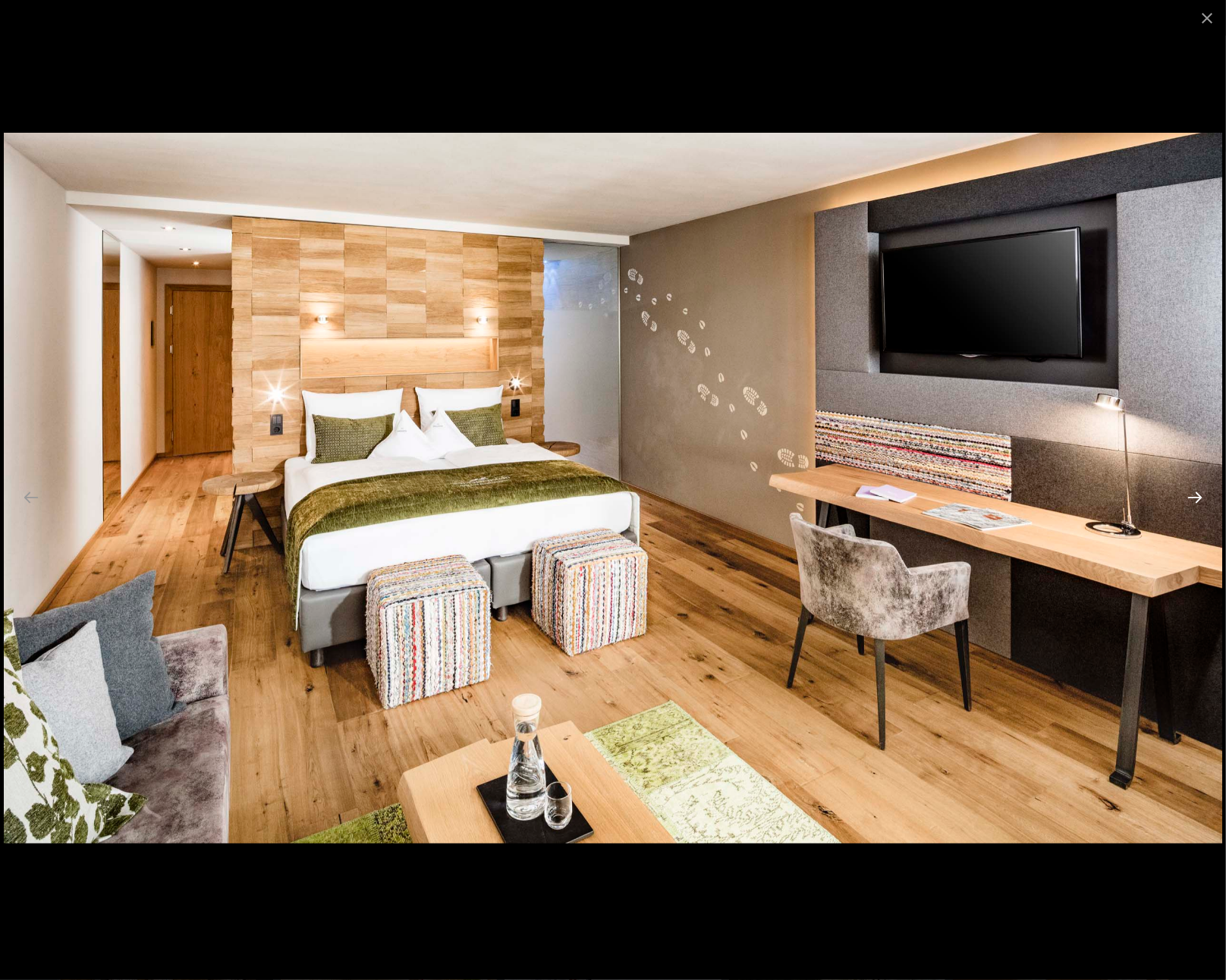
click at [1201, 501] on button "Next slide" at bounding box center [1194, 497] width 32 height 30
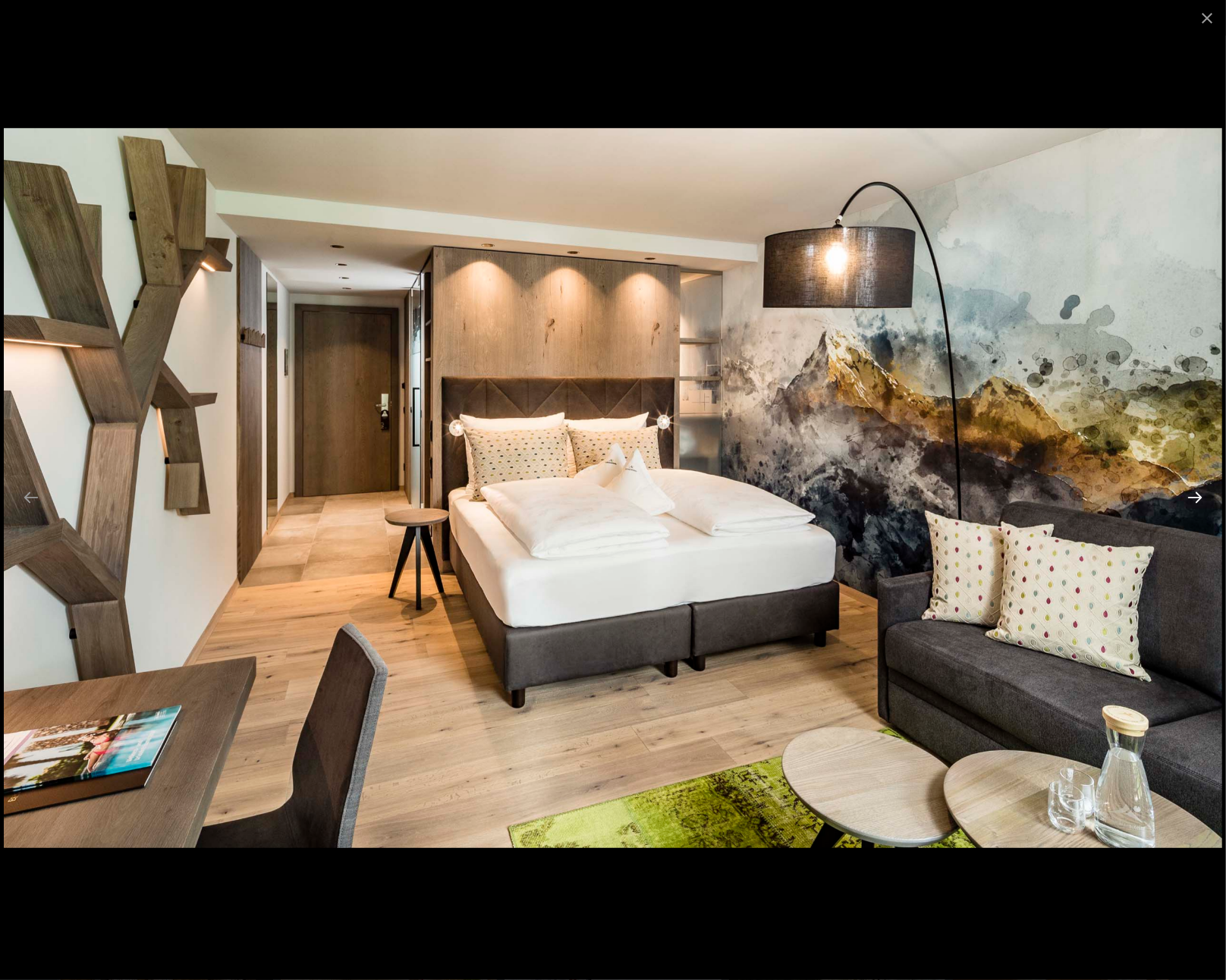
click at [1201, 501] on button "Next slide" at bounding box center [1194, 497] width 32 height 30
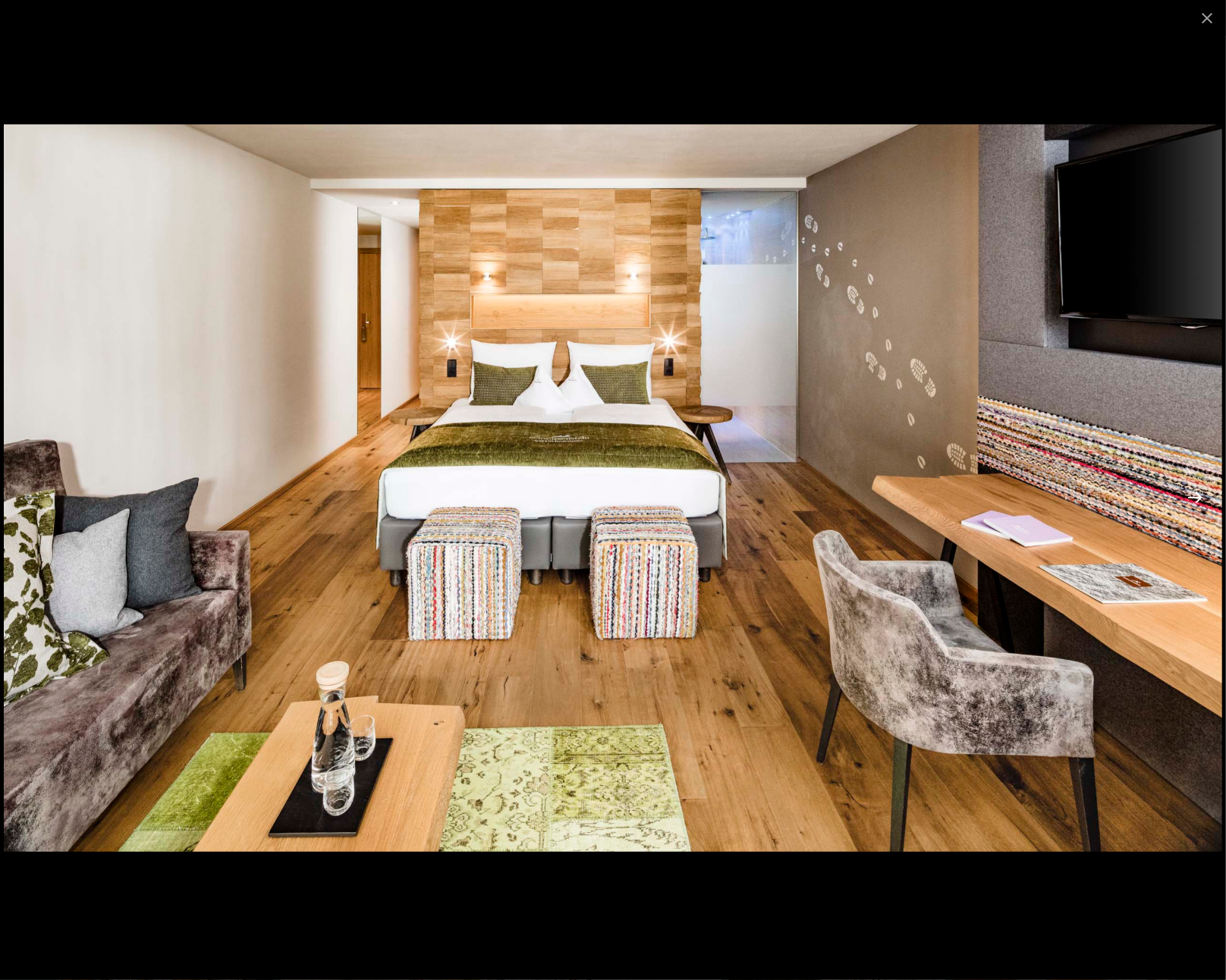
click at [1201, 501] on button "Next slide" at bounding box center [1194, 497] width 32 height 30
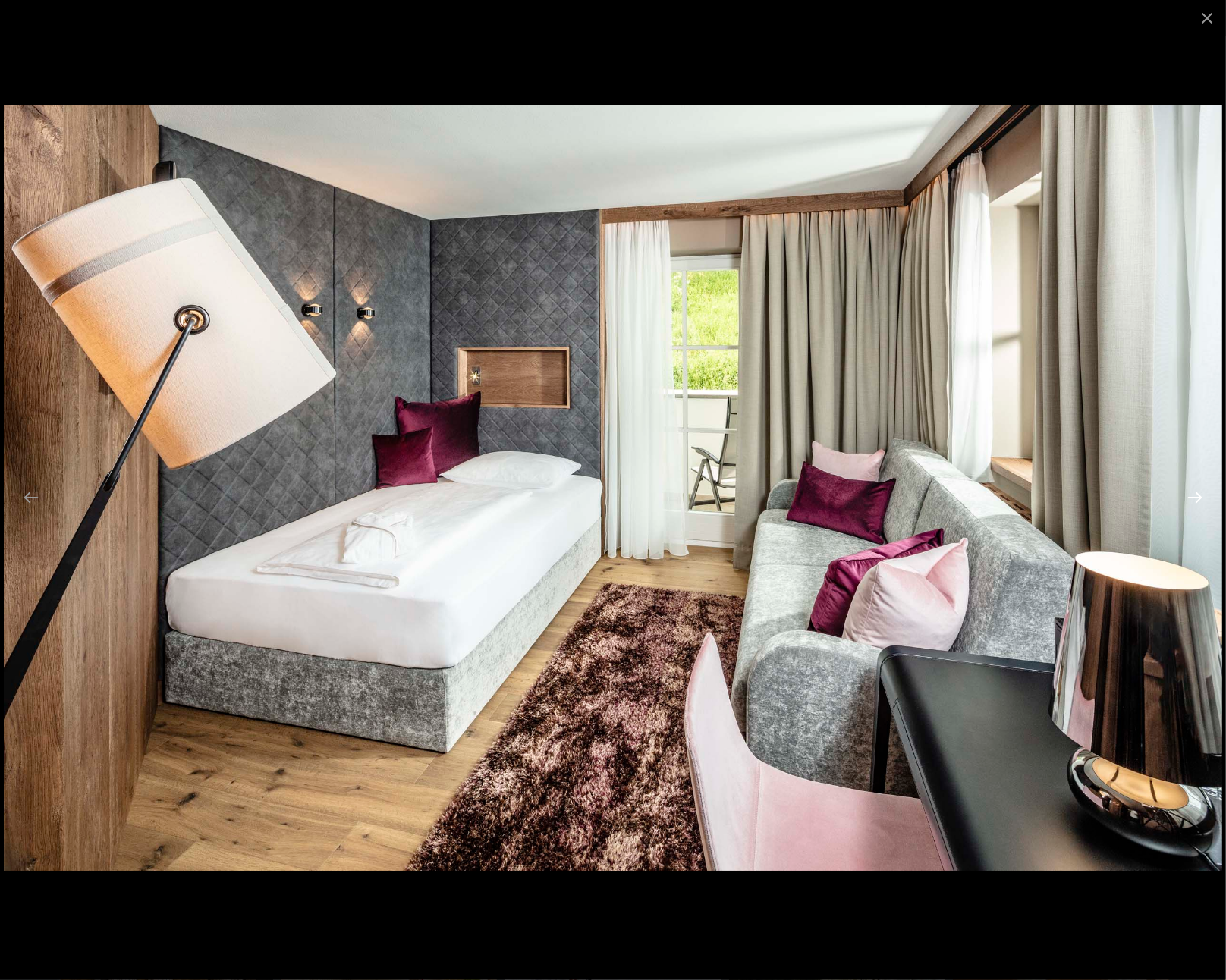
click at [1201, 501] on button "Next slide" at bounding box center [1194, 497] width 32 height 30
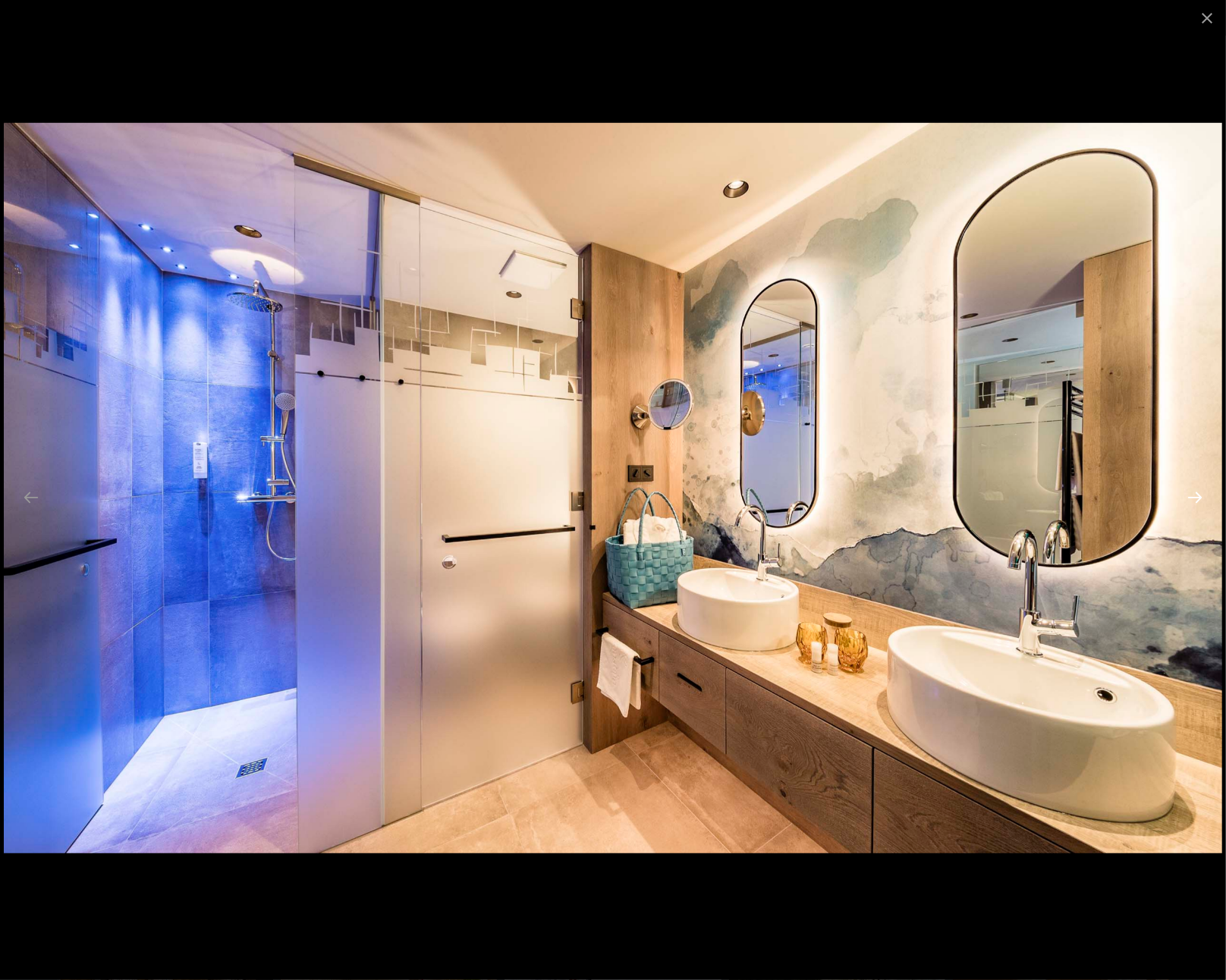
click at [1201, 501] on button "Next slide" at bounding box center [1194, 497] width 32 height 30
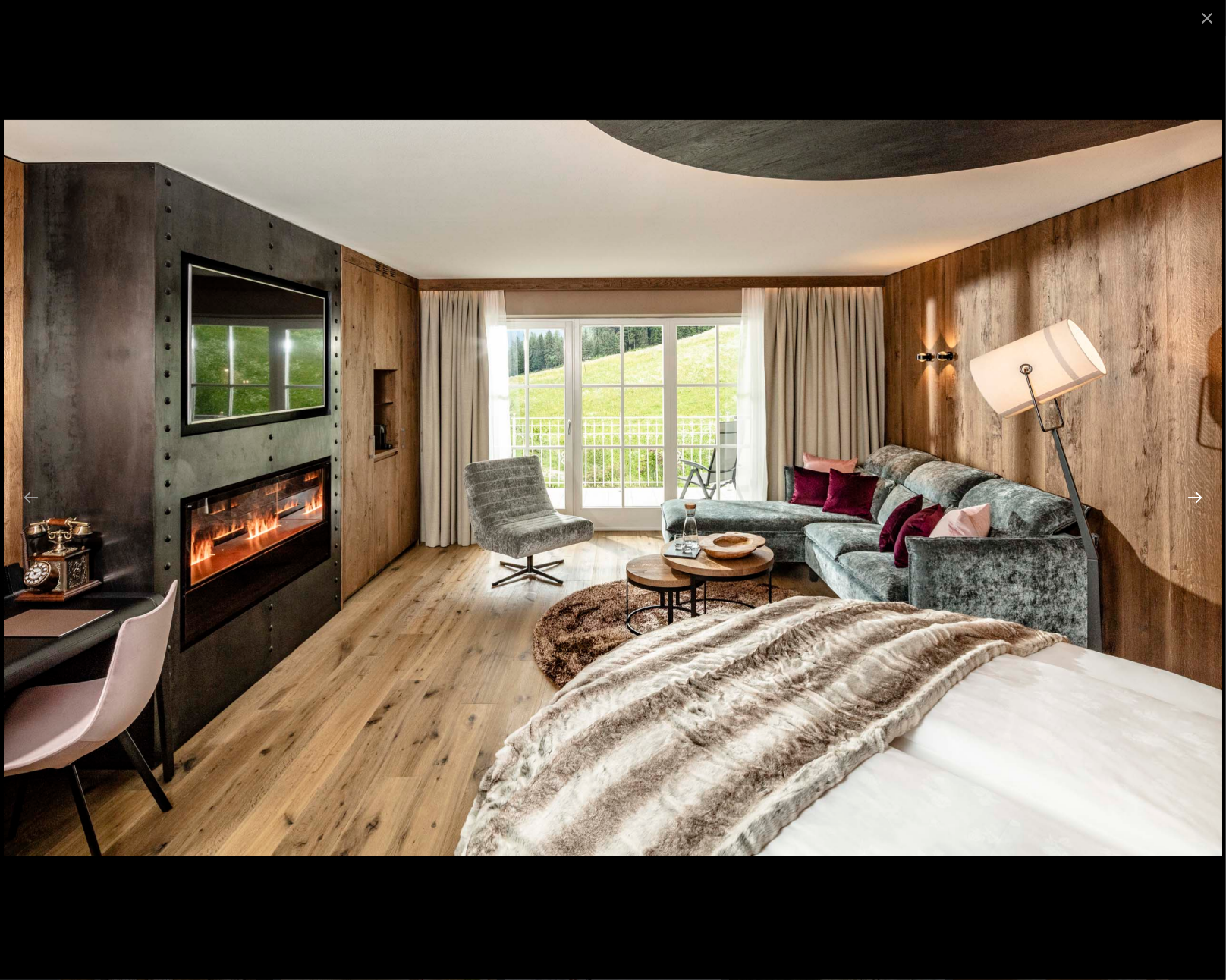
click at [1201, 501] on button "Next slide" at bounding box center [1194, 497] width 32 height 30
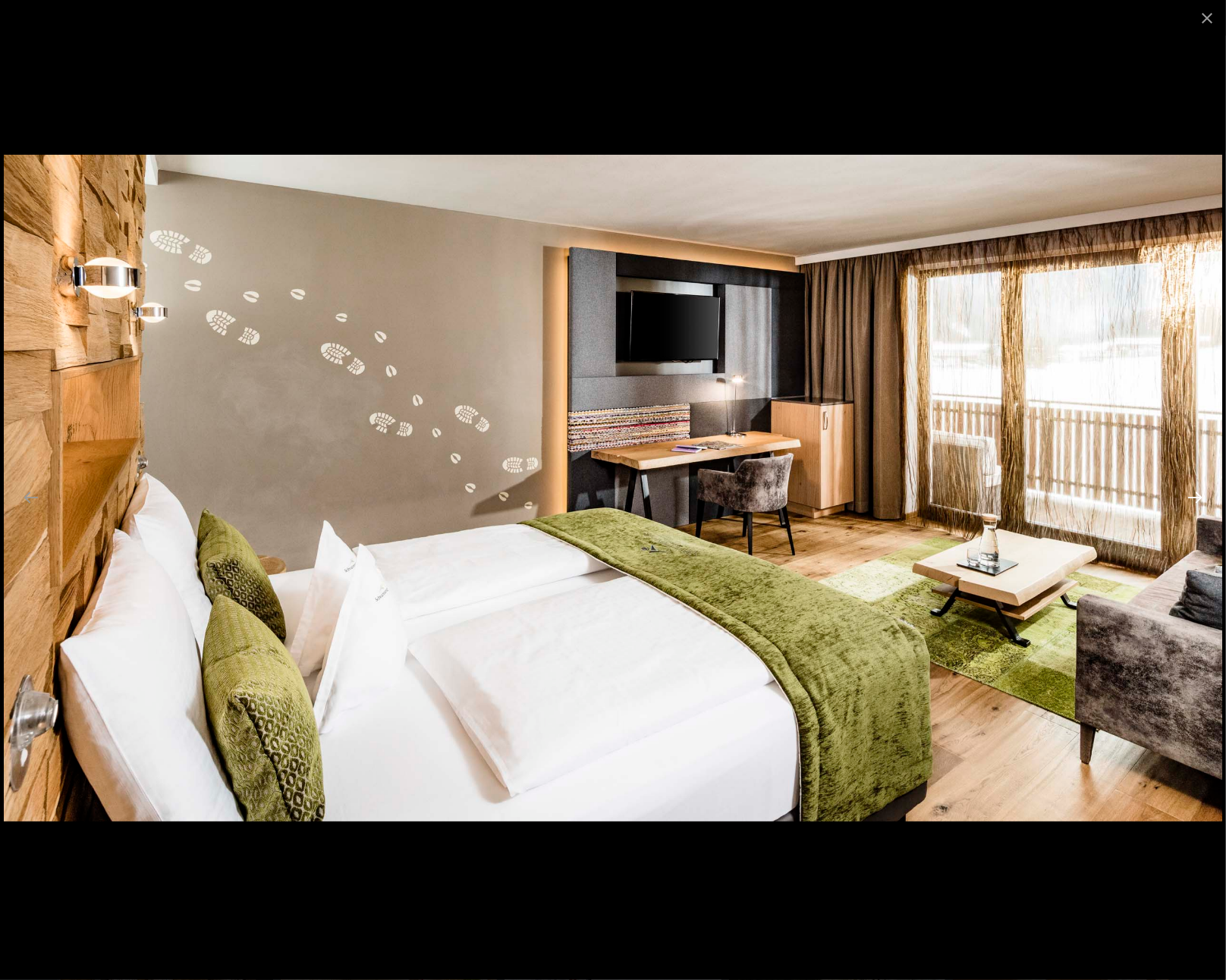
click at [1201, 501] on button "Next slide" at bounding box center [1194, 497] width 32 height 30
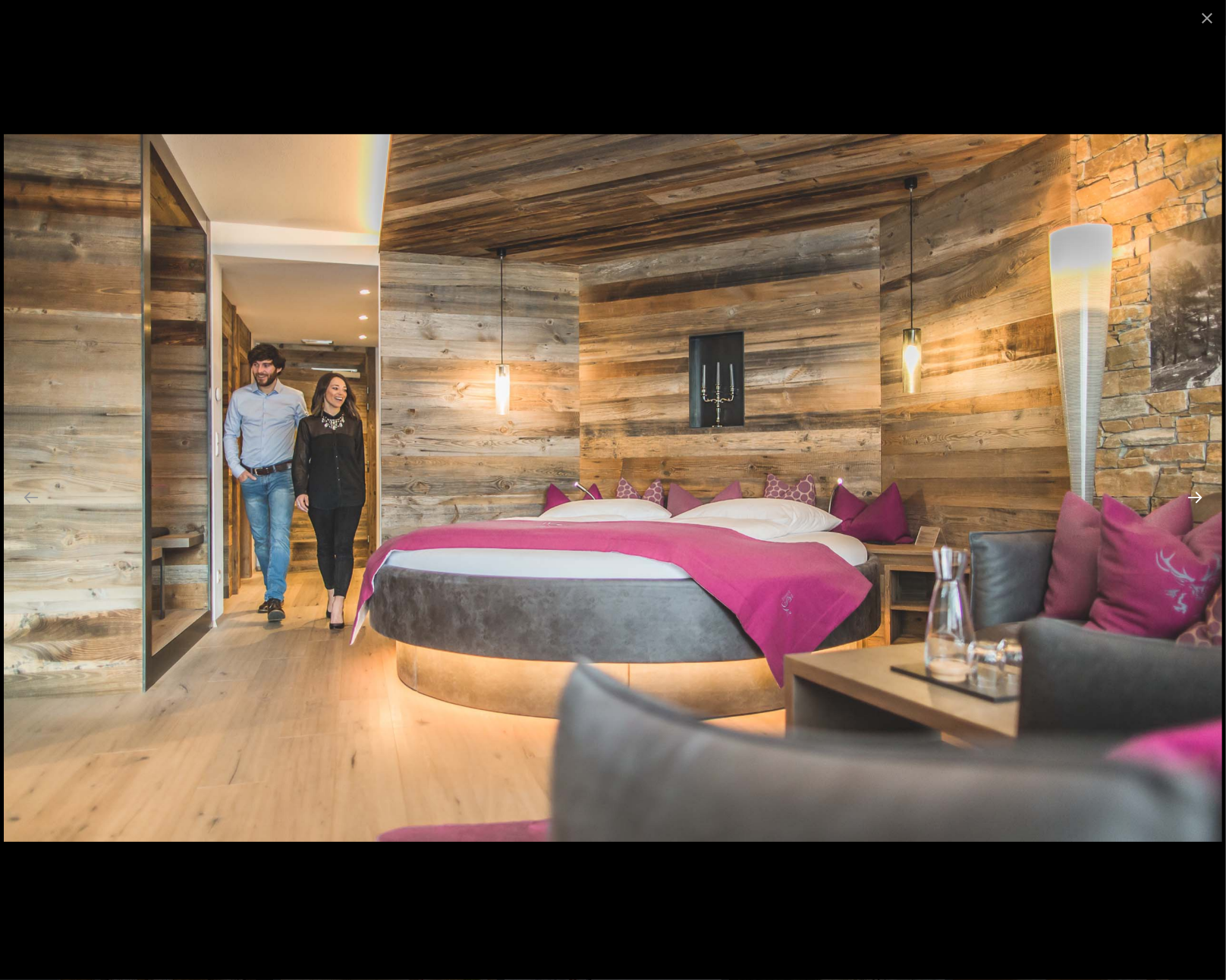
click at [1201, 501] on button "Next slide" at bounding box center [1194, 497] width 32 height 30
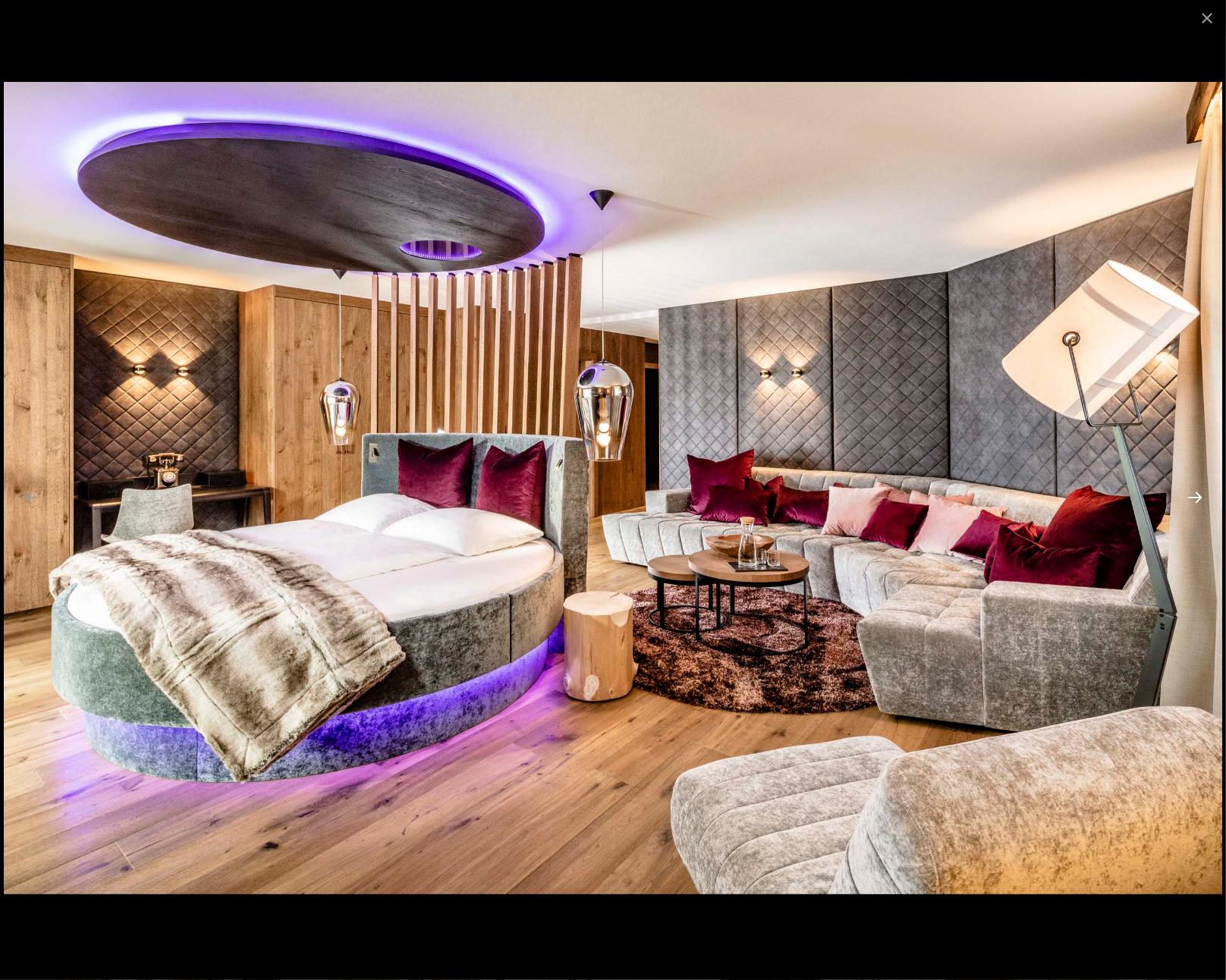
click at [1201, 501] on button "Next slide" at bounding box center [1194, 497] width 32 height 30
